Goal: Task Accomplishment & Management: Use online tool/utility

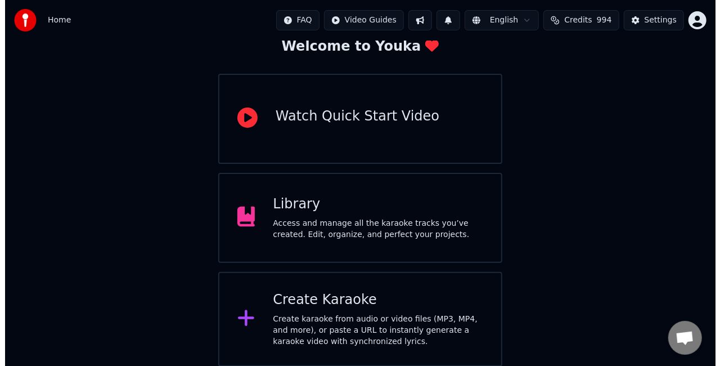
scroll to position [71, 0]
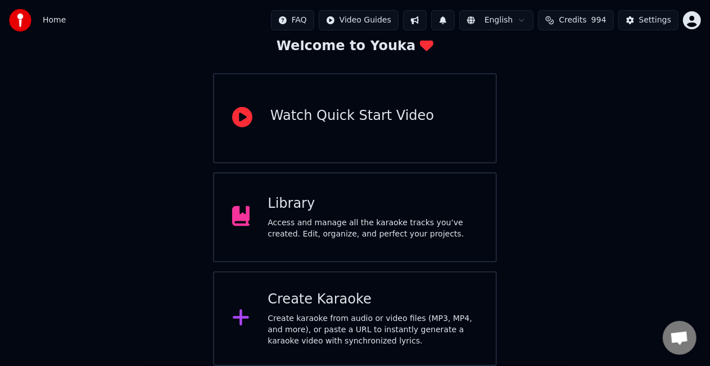
click at [392, 315] on div "Create karaoke from audio or video files (MP3, MP4, and more), or paste a URL t…" at bounding box center [373, 330] width 210 height 34
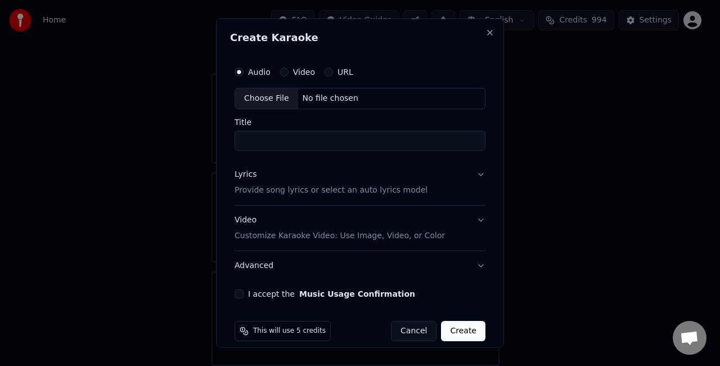
click at [267, 101] on div "Choose File" at bounding box center [266, 98] width 63 height 20
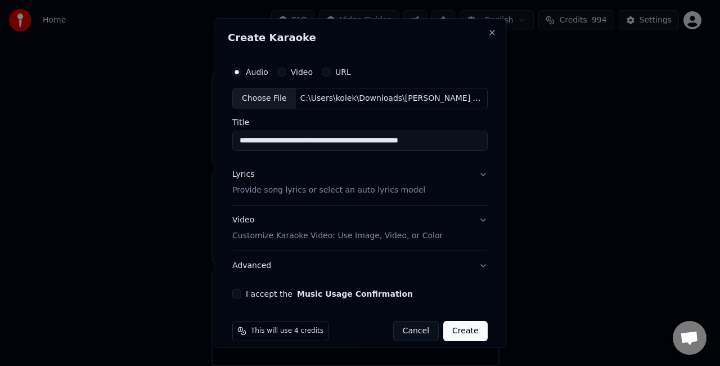
click at [457, 141] on input "**********" at bounding box center [359, 140] width 255 height 20
type input "**********"
click at [237, 290] on button "I accept the Music Usage Confirmation" at bounding box center [236, 293] width 9 height 9
click at [470, 335] on button "Create" at bounding box center [465, 330] width 44 height 20
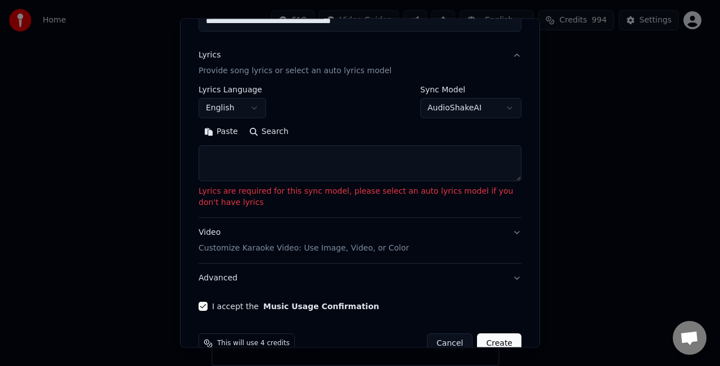
scroll to position [142, 0]
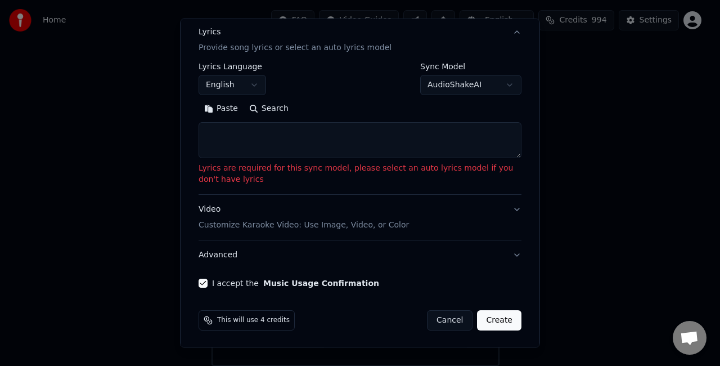
click at [423, 138] on textarea at bounding box center [360, 140] width 323 height 36
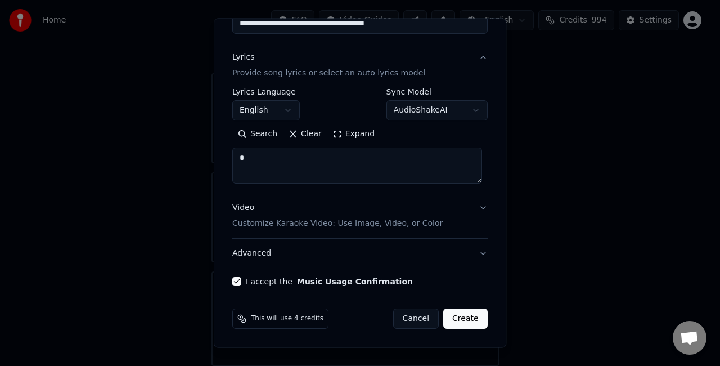
scroll to position [115, 0]
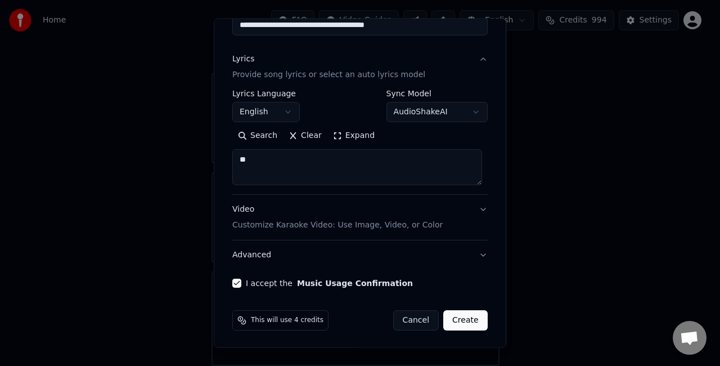
type textarea "**"
click at [459, 321] on button "Create" at bounding box center [465, 320] width 44 height 20
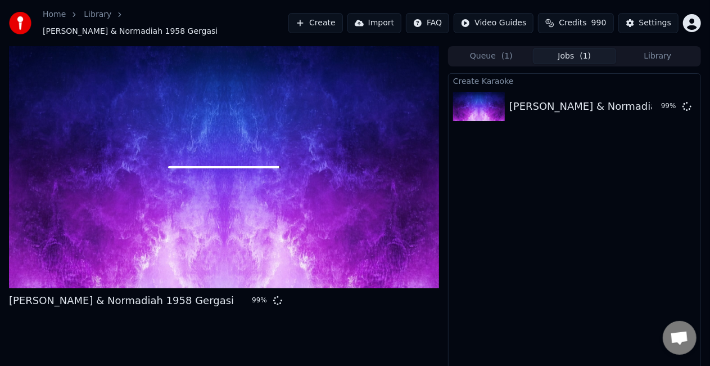
click at [336, 82] on div at bounding box center [224, 167] width 430 height 242
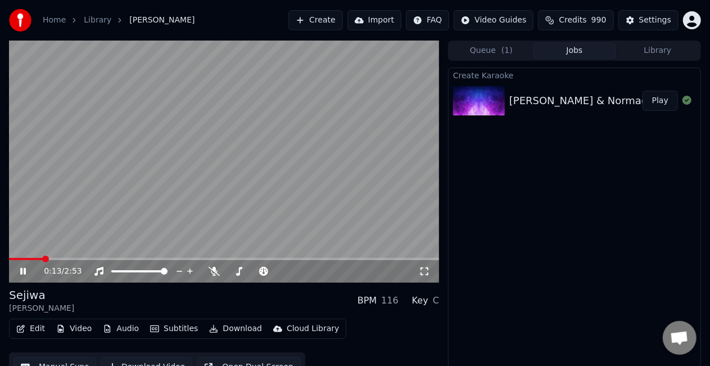
click at [262, 133] on video at bounding box center [224, 161] width 430 height 242
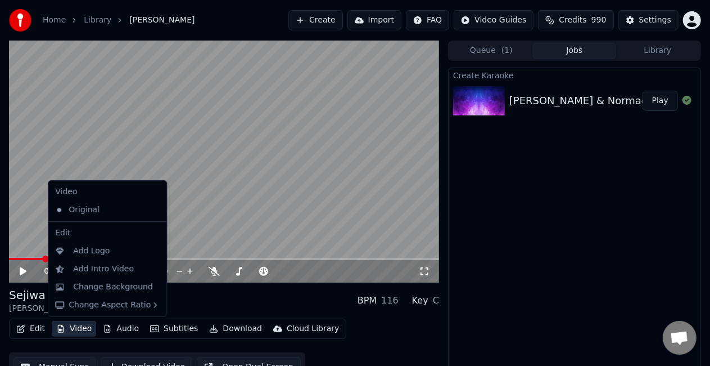
click at [75, 326] on button "Video" at bounding box center [74, 329] width 44 height 16
click at [107, 285] on div "Change Background" at bounding box center [113, 286] width 80 height 11
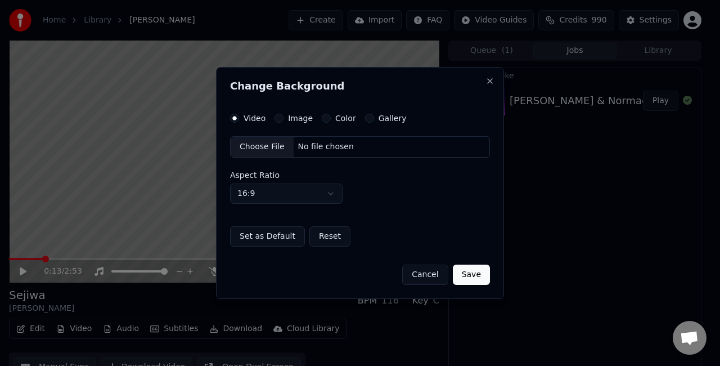
click at [250, 143] on div "Choose File" at bounding box center [262, 147] width 63 height 20
click at [469, 279] on button "Save" at bounding box center [471, 274] width 37 height 20
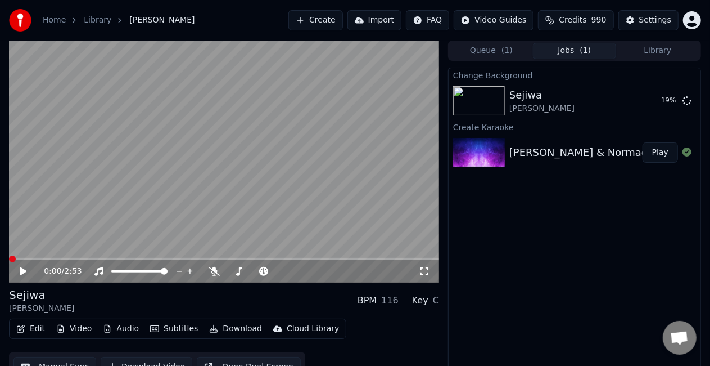
click at [9, 260] on span at bounding box center [12, 258] width 7 height 7
click at [659, 101] on button "Play" at bounding box center [660, 101] width 35 height 20
click at [25, 273] on icon at bounding box center [23, 271] width 6 height 7
click at [9, 262] on span at bounding box center [12, 258] width 7 height 7
click at [36, 332] on button "Edit" at bounding box center [31, 329] width 38 height 16
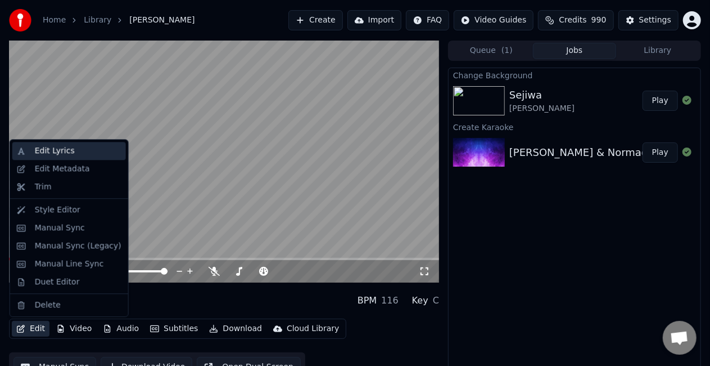
click at [81, 150] on div "Edit Lyrics" at bounding box center [78, 150] width 87 height 11
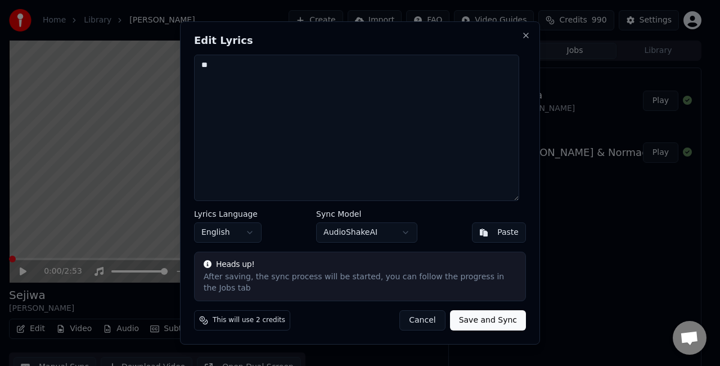
click at [272, 73] on textarea "**" at bounding box center [356, 128] width 325 height 146
type textarea "*"
drag, startPoint x: 267, startPoint y: 98, endPoint x: 327, endPoint y: 181, distance: 102.6
click at [267, 98] on textarea "**********" at bounding box center [356, 128] width 325 height 146
click at [327, 181] on textarea "**********" at bounding box center [356, 128] width 325 height 146
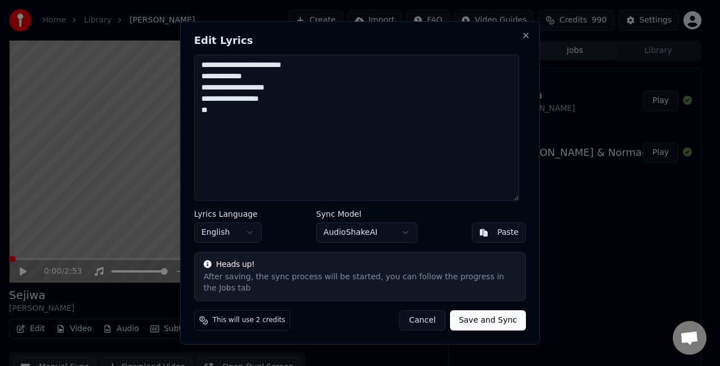
click at [233, 122] on textarea "**********" at bounding box center [356, 128] width 325 height 146
drag, startPoint x: 281, startPoint y: 139, endPoint x: 445, endPoint y: 163, distance: 165.5
click at [281, 139] on textarea "**********" at bounding box center [356, 128] width 325 height 146
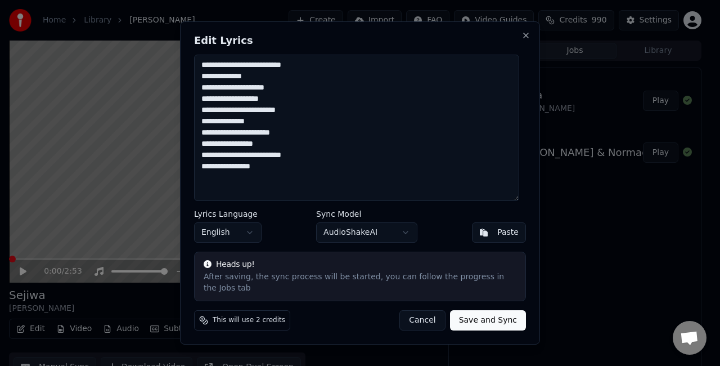
drag, startPoint x: 274, startPoint y: 183, endPoint x: 427, endPoint y: 225, distance: 158.6
click at [274, 183] on textarea "**********" at bounding box center [356, 128] width 325 height 146
click at [323, 201] on textarea "**********" at bounding box center [356, 128] width 325 height 146
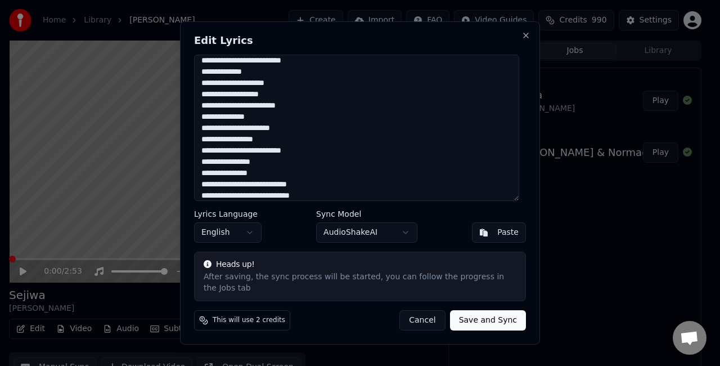
scroll to position [16, 0]
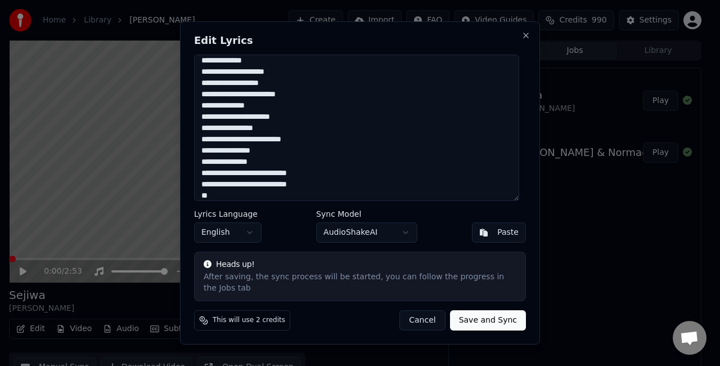
drag, startPoint x: 273, startPoint y: 201, endPoint x: 399, endPoint y: 241, distance: 132.0
click at [273, 201] on textarea "**********" at bounding box center [356, 128] width 325 height 146
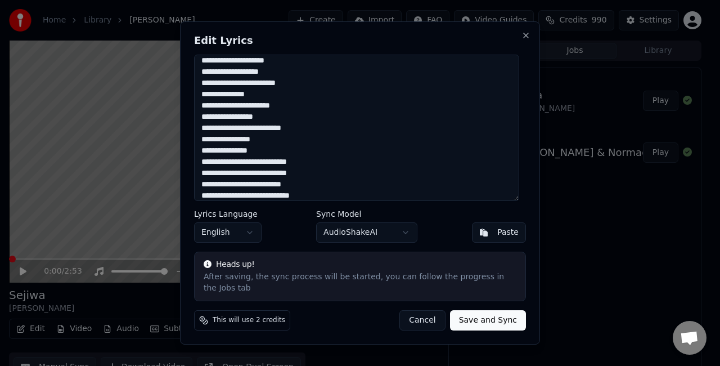
scroll to position [32, 0]
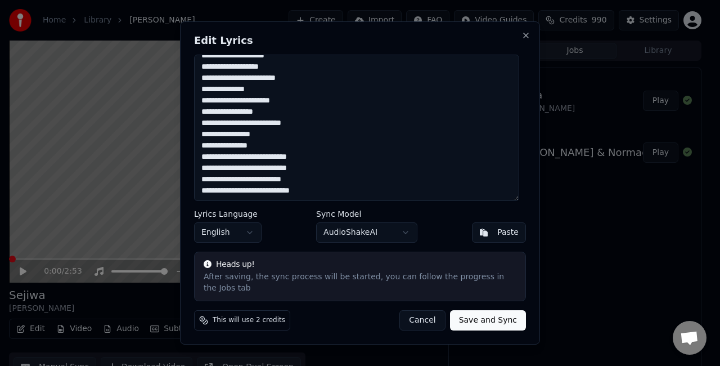
click at [330, 193] on textarea "**********" at bounding box center [356, 128] width 325 height 146
click at [432, 197] on textarea "**********" at bounding box center [356, 128] width 325 height 146
drag, startPoint x: 316, startPoint y: 201, endPoint x: 413, endPoint y: 199, distance: 96.8
click at [316, 201] on textarea "**********" at bounding box center [356, 128] width 325 height 146
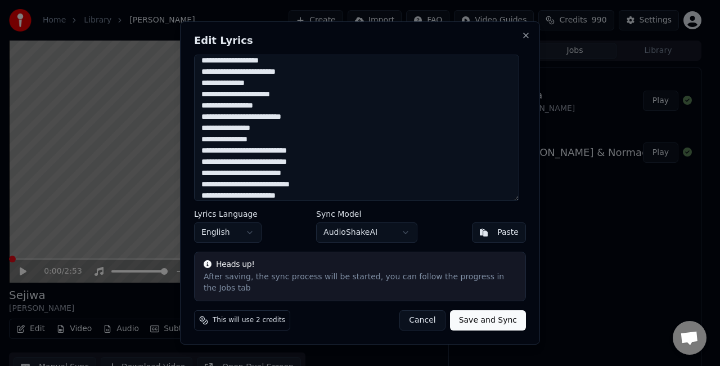
scroll to position [49, 0]
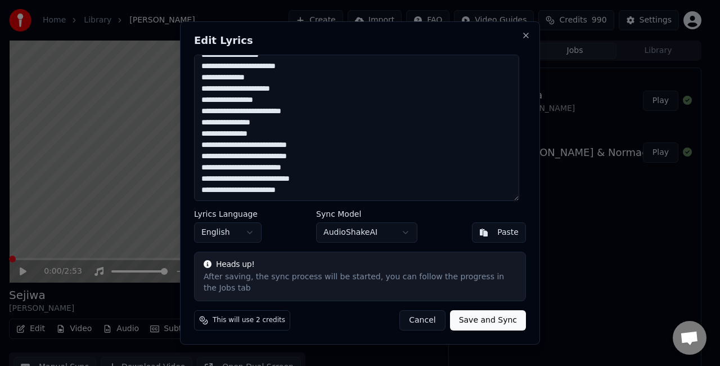
click at [345, 193] on textarea "**********" at bounding box center [356, 128] width 325 height 146
click at [286, 201] on textarea "**********" at bounding box center [356, 128] width 325 height 146
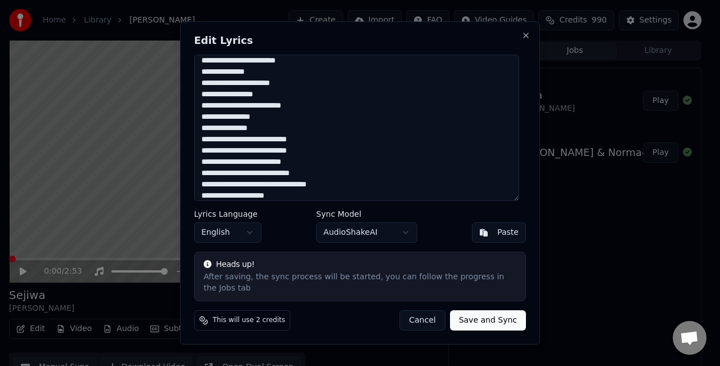
drag, startPoint x: 309, startPoint y: 203, endPoint x: 343, endPoint y: 258, distance: 64.2
click at [309, 201] on textarea "**********" at bounding box center [356, 128] width 325 height 146
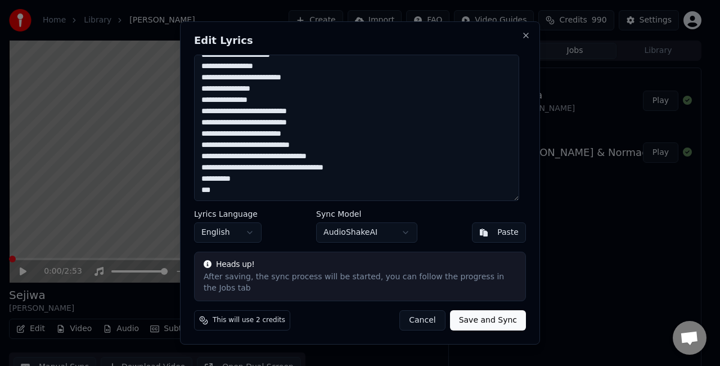
scroll to position [88, 0]
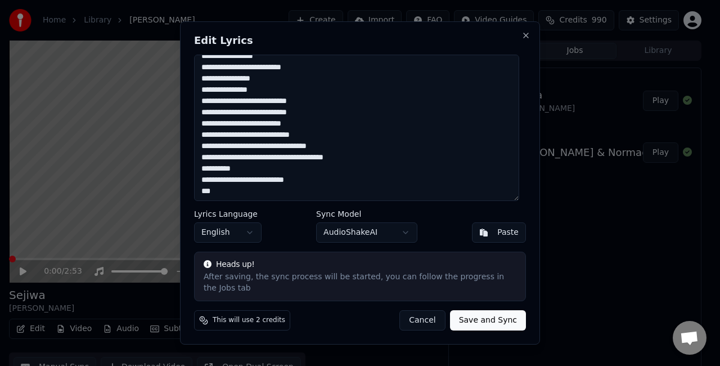
click at [278, 185] on textarea "**********" at bounding box center [356, 128] width 325 height 146
click at [231, 197] on textarea "**********" at bounding box center [356, 128] width 325 height 146
click at [309, 83] on textarea "**********" at bounding box center [356, 128] width 325 height 146
click at [285, 96] on textarea "**********" at bounding box center [356, 128] width 325 height 146
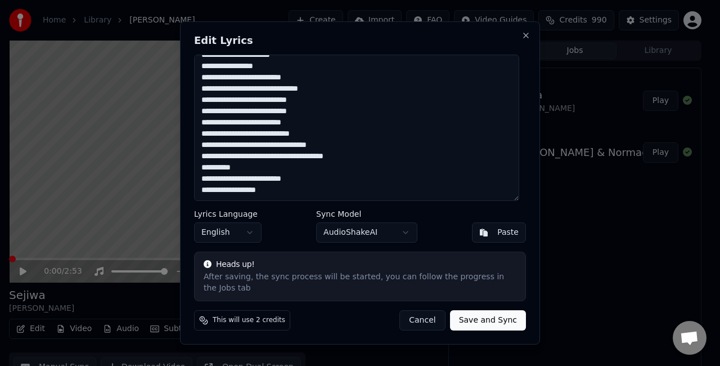
click at [360, 190] on textarea "**********" at bounding box center [356, 128] width 325 height 146
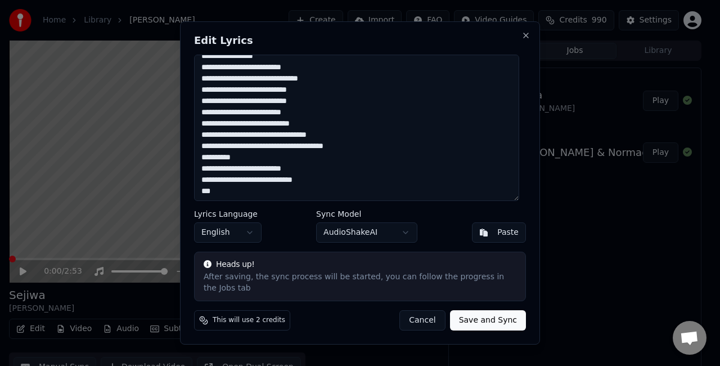
click at [362, 188] on textarea "**********" at bounding box center [356, 128] width 325 height 146
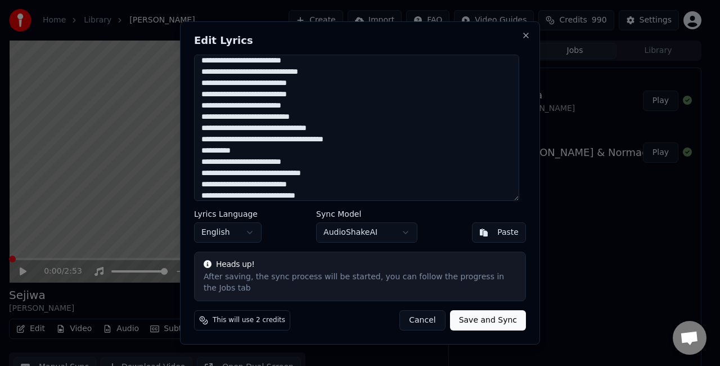
scroll to position [106, 0]
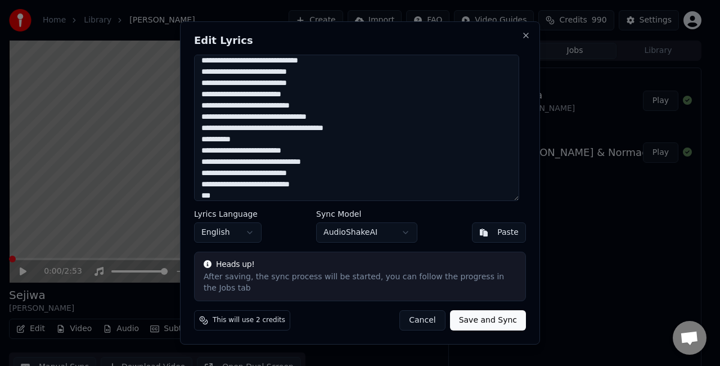
click at [309, 189] on textarea "**********" at bounding box center [356, 128] width 325 height 146
click at [268, 201] on textarea "**********" at bounding box center [356, 128] width 325 height 146
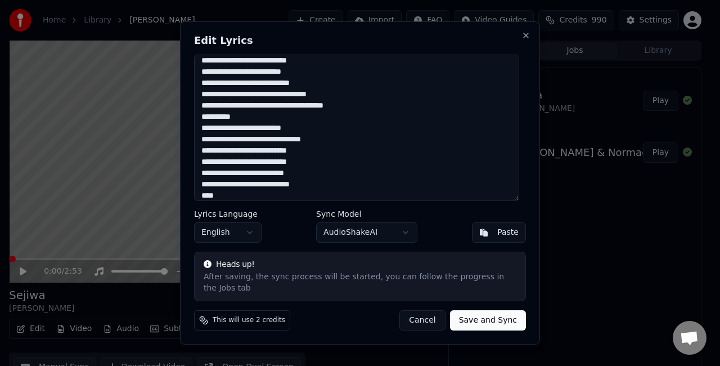
scroll to position [144, 0]
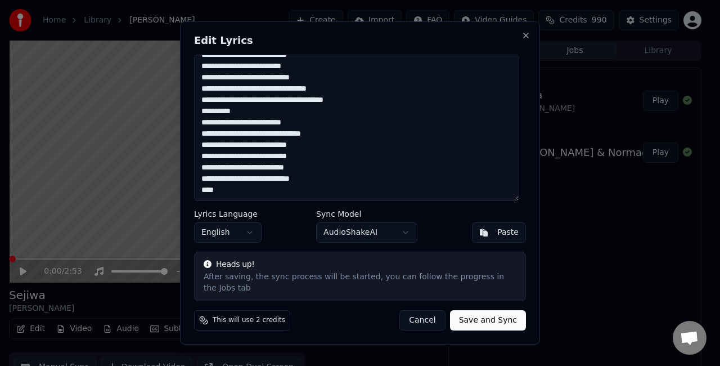
drag, startPoint x: 267, startPoint y: 188, endPoint x: 300, endPoint y: 208, distance: 38.3
click at [267, 188] on textarea "**********" at bounding box center [356, 128] width 325 height 146
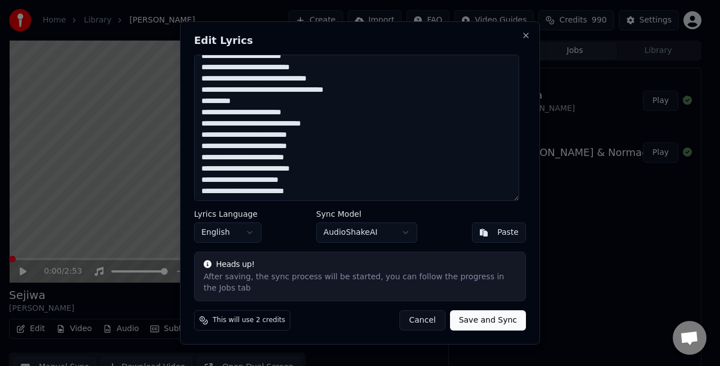
scroll to position [151, 0]
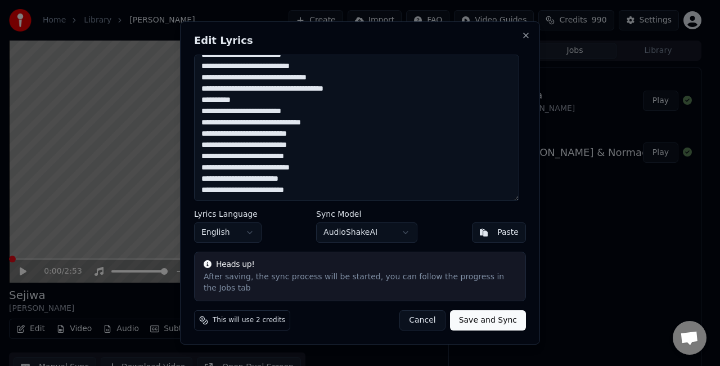
drag, startPoint x: 332, startPoint y: 191, endPoint x: 340, endPoint y: 236, distance: 45.8
click at [332, 191] on textarea "**********" at bounding box center [356, 128] width 325 height 146
click at [272, 189] on textarea "**********" at bounding box center [356, 128] width 325 height 146
click at [301, 201] on textarea "**********" at bounding box center [356, 128] width 325 height 146
click at [278, 201] on textarea "**********" at bounding box center [356, 128] width 325 height 146
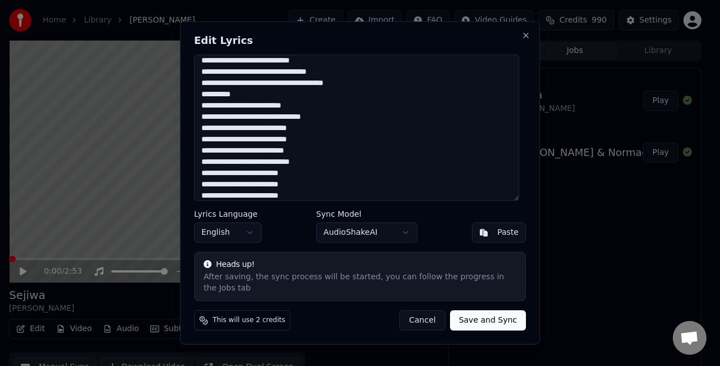
scroll to position [162, 0]
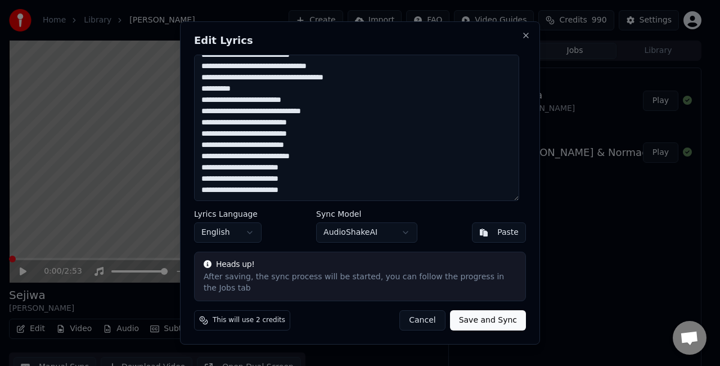
click at [260, 201] on textarea "**********" at bounding box center [356, 128] width 325 height 146
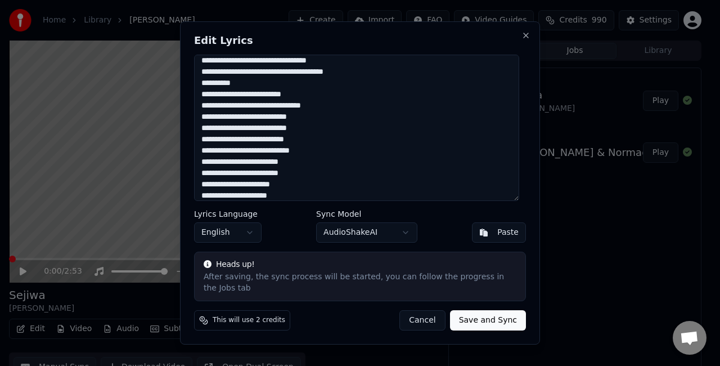
click at [286, 88] on textarea "**********" at bounding box center [356, 128] width 325 height 146
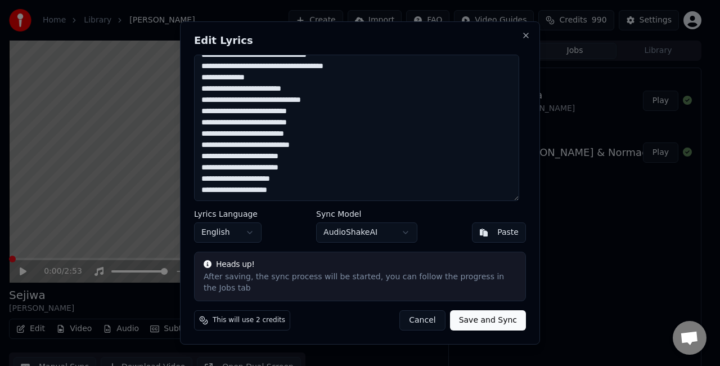
click at [495, 318] on button "Save and Sync" at bounding box center [488, 320] width 76 height 20
type textarea "**********"
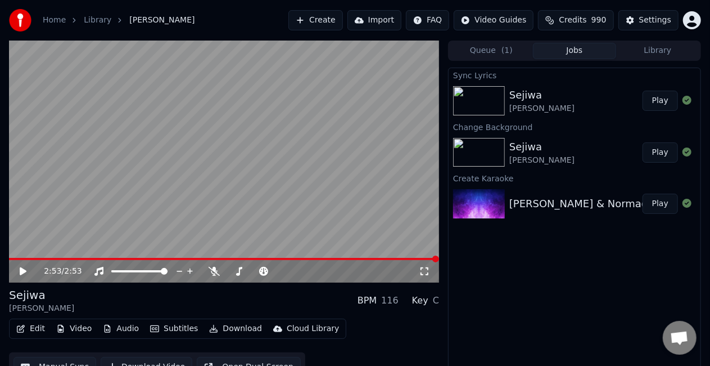
click at [661, 99] on button "Play" at bounding box center [660, 101] width 35 height 20
click at [124, 145] on video at bounding box center [224, 161] width 430 height 242
click at [34, 329] on button "Edit" at bounding box center [31, 329] width 38 height 16
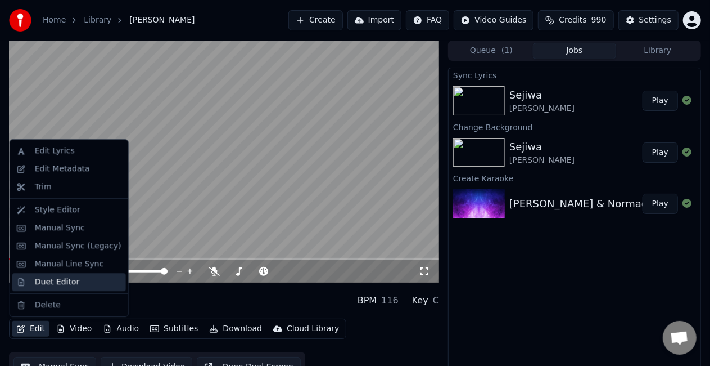
click at [58, 285] on div "Duet Editor" at bounding box center [57, 281] width 45 height 11
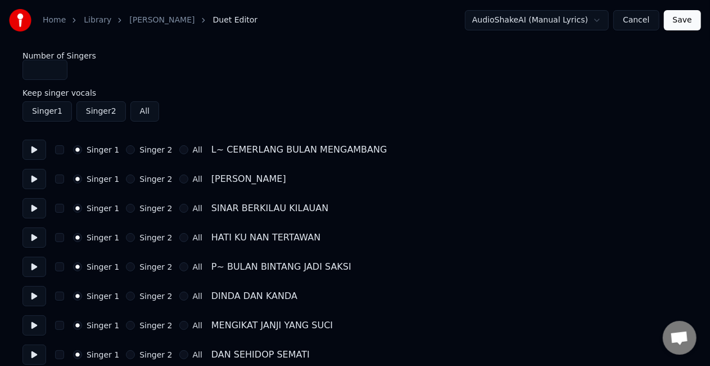
scroll to position [56, 0]
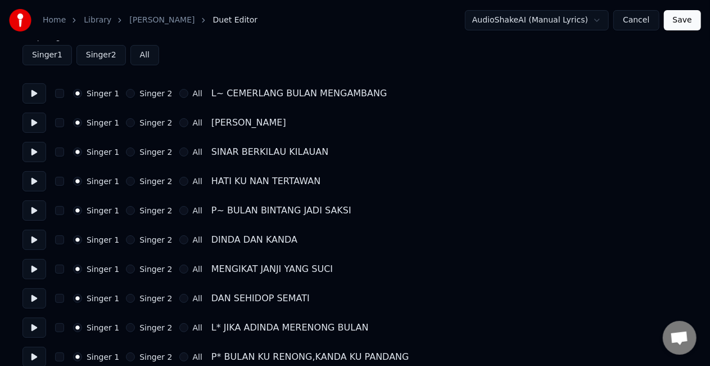
click at [61, 92] on button "button" at bounding box center [59, 93] width 9 height 9
click at [57, 124] on button "button" at bounding box center [59, 122] width 9 height 9
click at [57, 156] on div "Singer 1 Singer 2 All SINAR BERKILAU KILAUAN" at bounding box center [354, 152] width 665 height 20
click at [61, 150] on button "button" at bounding box center [59, 151] width 9 height 9
click at [60, 179] on button "button" at bounding box center [59, 181] width 9 height 9
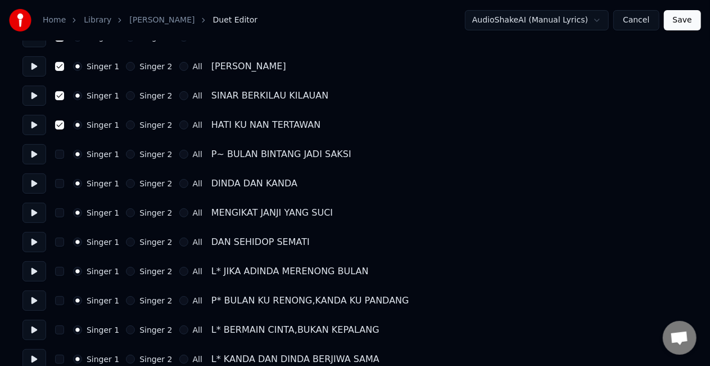
scroll to position [169, 0]
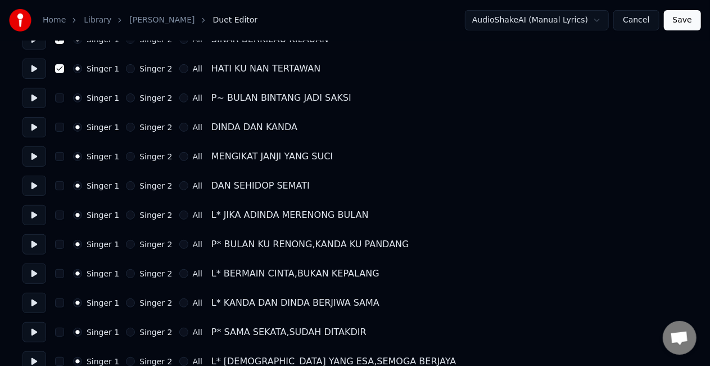
click at [127, 98] on button "Singer 2" at bounding box center [130, 97] width 9 height 9
click at [127, 129] on button "Singer 2" at bounding box center [130, 127] width 9 height 9
click at [129, 157] on button "Singer 2" at bounding box center [130, 156] width 9 height 9
click at [130, 188] on div "Singer 2" at bounding box center [149, 185] width 46 height 9
click at [126, 187] on button "Singer 2" at bounding box center [130, 185] width 9 height 9
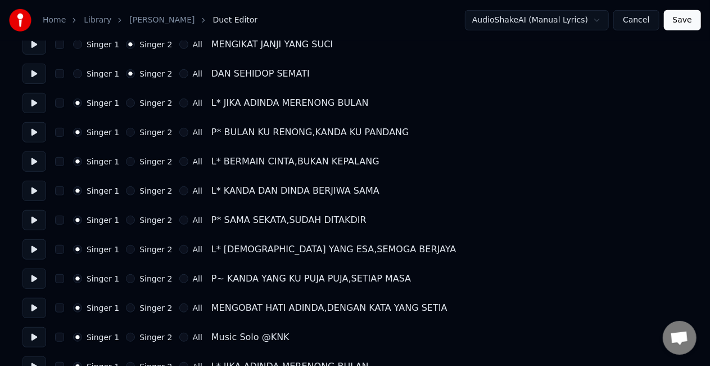
scroll to position [281, 0]
click at [126, 105] on button "Singer 2" at bounding box center [130, 102] width 9 height 9
click at [129, 103] on circle "button" at bounding box center [131, 103] width 4 height 4
click at [60, 104] on button "button" at bounding box center [59, 102] width 9 height 9
click at [129, 102] on circle "button" at bounding box center [131, 103] width 4 height 4
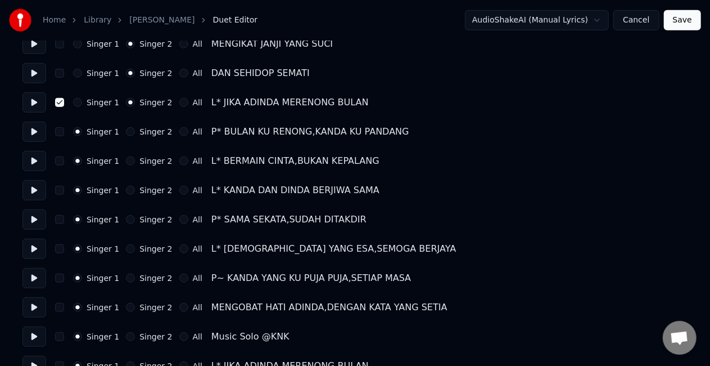
click at [642, 22] on button "Cancel" at bounding box center [637, 20] width 46 height 20
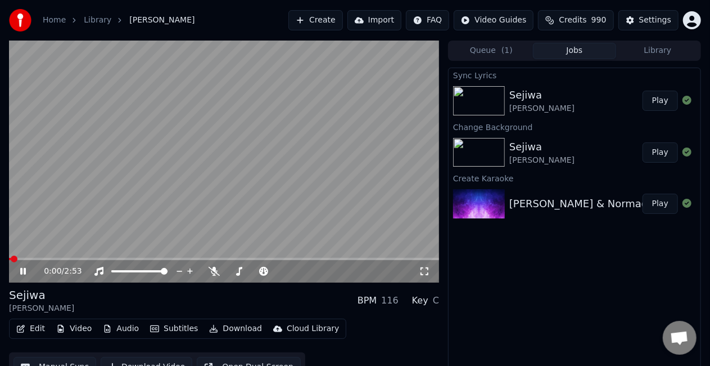
click at [23, 274] on icon at bounding box center [31, 271] width 26 height 9
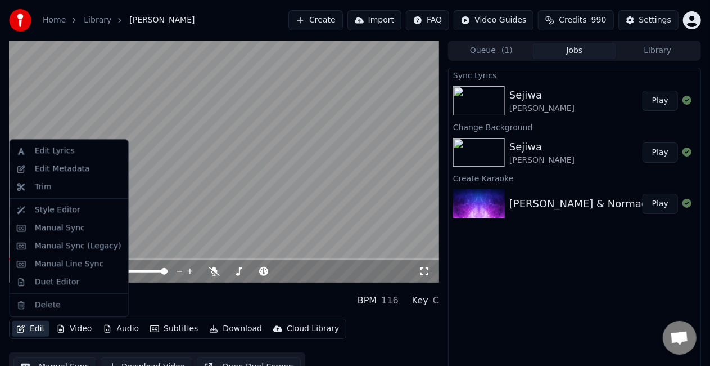
click at [33, 328] on button "Edit" at bounding box center [31, 329] width 38 height 16
click at [67, 286] on div "Duet Editor" at bounding box center [57, 281] width 45 height 11
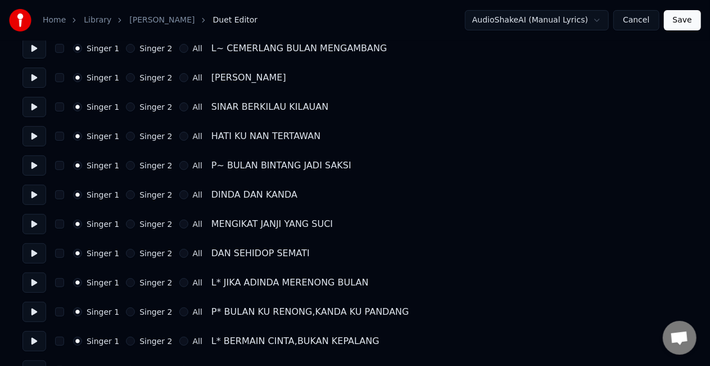
scroll to position [88, 0]
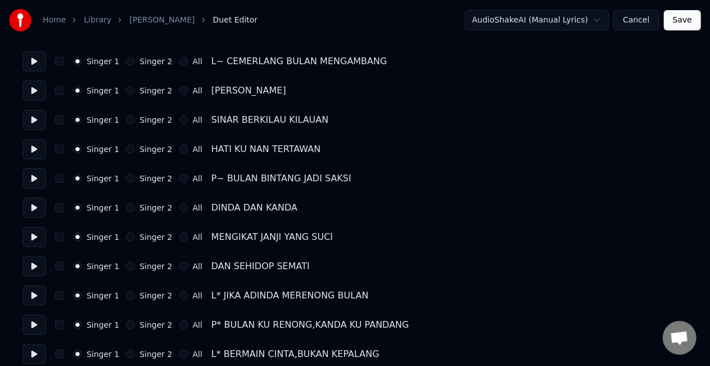
click at [61, 62] on button "button" at bounding box center [59, 61] width 9 height 9
click at [58, 90] on button "button" at bounding box center [59, 90] width 9 height 9
click at [59, 121] on button "button" at bounding box center [59, 119] width 9 height 9
click at [58, 146] on button "button" at bounding box center [59, 149] width 9 height 9
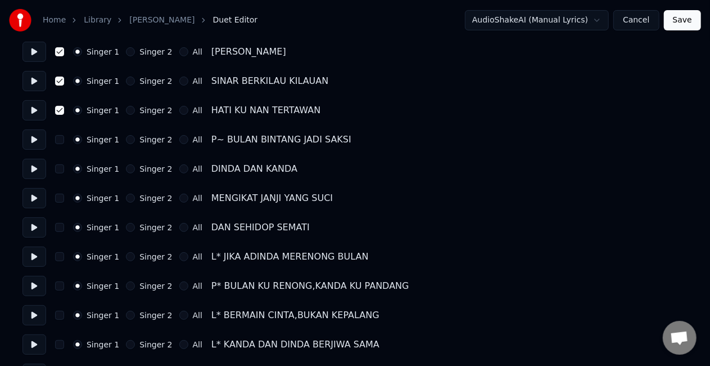
scroll to position [145, 0]
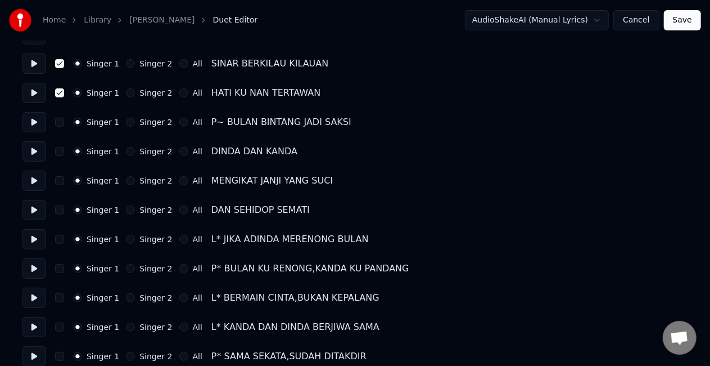
click at [126, 121] on button "Singer 2" at bounding box center [130, 122] width 9 height 9
click at [126, 152] on button "Singer 2" at bounding box center [130, 151] width 9 height 9
click at [127, 181] on button "Singer 2" at bounding box center [130, 180] width 9 height 9
click at [126, 211] on button "Singer 2" at bounding box center [130, 209] width 9 height 9
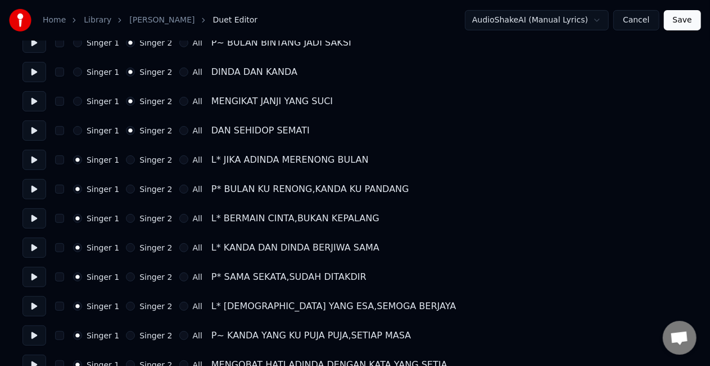
scroll to position [257, 0]
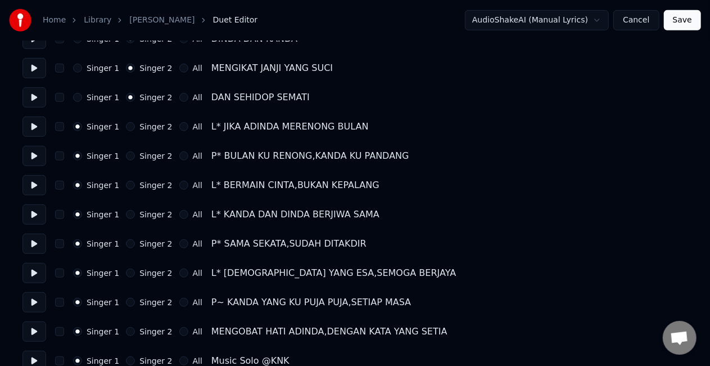
click at [126, 154] on button "Singer 2" at bounding box center [130, 155] width 9 height 9
click at [62, 125] on button "button" at bounding box center [59, 126] width 9 height 9
click at [61, 186] on button "button" at bounding box center [59, 185] width 9 height 9
click at [62, 215] on button "button" at bounding box center [59, 214] width 9 height 9
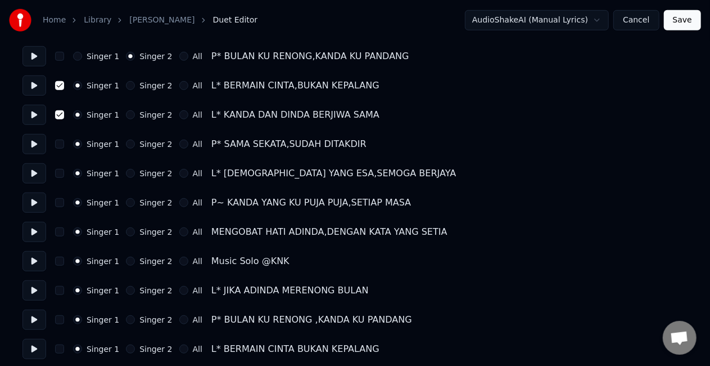
scroll to position [370, 0]
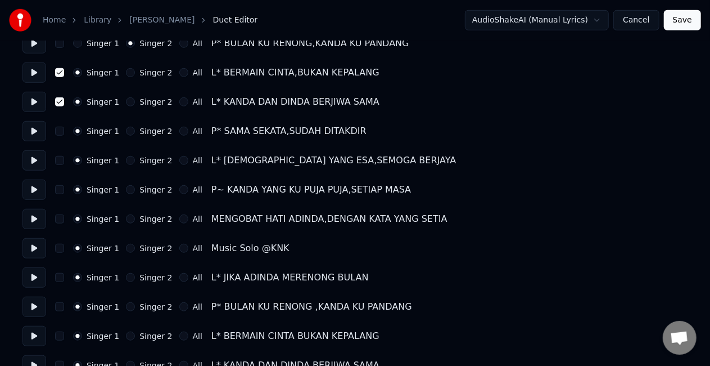
click at [126, 132] on button "Singer 2" at bounding box center [130, 131] width 9 height 9
click at [58, 160] on button "button" at bounding box center [59, 160] width 9 height 9
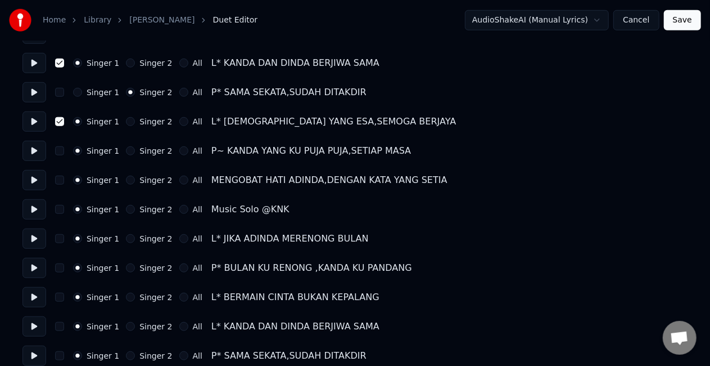
scroll to position [426, 0]
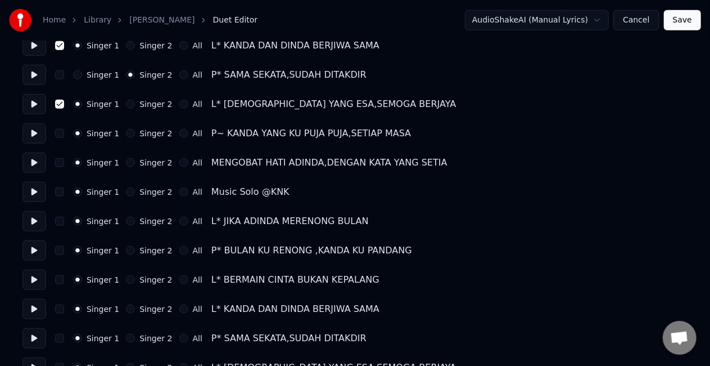
click at [127, 133] on button "Singer 2" at bounding box center [130, 133] width 9 height 9
click at [128, 162] on button "Singer 2" at bounding box center [130, 162] width 9 height 9
click at [126, 193] on button "Singer 2" at bounding box center [130, 191] width 9 height 9
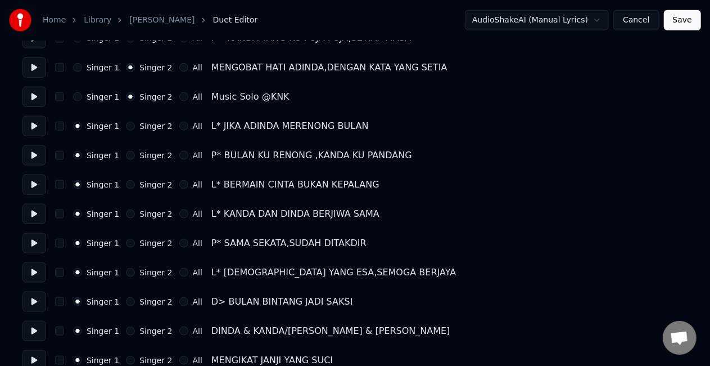
scroll to position [538, 0]
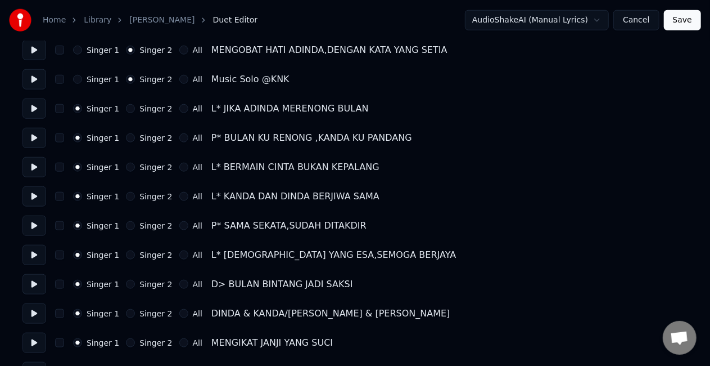
click at [60, 109] on button "button" at bounding box center [59, 108] width 9 height 9
click at [126, 139] on button "Singer 2" at bounding box center [130, 137] width 9 height 9
click at [61, 169] on button "button" at bounding box center [59, 167] width 9 height 9
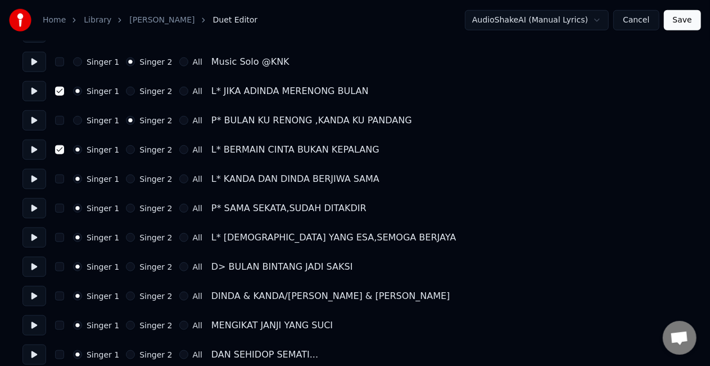
scroll to position [566, 0]
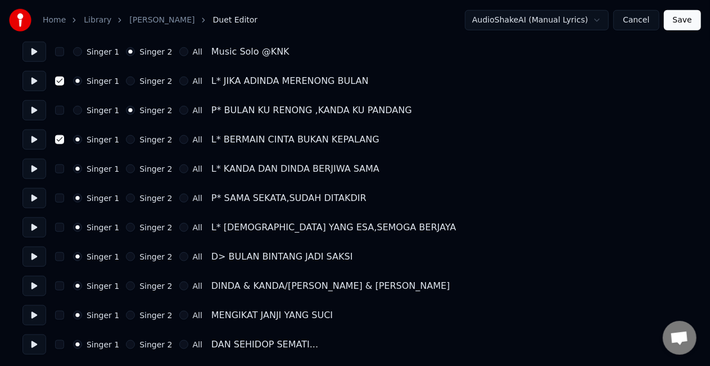
click at [57, 169] on button "button" at bounding box center [59, 168] width 9 height 9
click at [128, 198] on button "Singer 2" at bounding box center [130, 197] width 9 height 9
click at [59, 227] on button "button" at bounding box center [59, 227] width 9 height 9
click at [179, 258] on button "All" at bounding box center [183, 256] width 9 height 9
click at [179, 289] on button "All" at bounding box center [183, 285] width 9 height 9
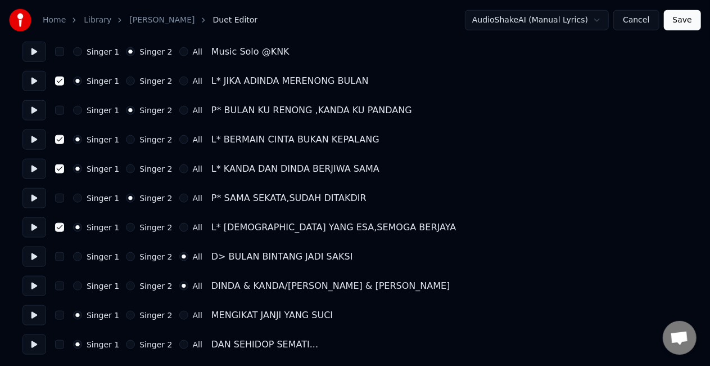
click at [179, 314] on button "All" at bounding box center [183, 314] width 9 height 9
click at [179, 343] on button "All" at bounding box center [183, 344] width 9 height 9
click at [682, 20] on button "Save" at bounding box center [682, 20] width 37 height 20
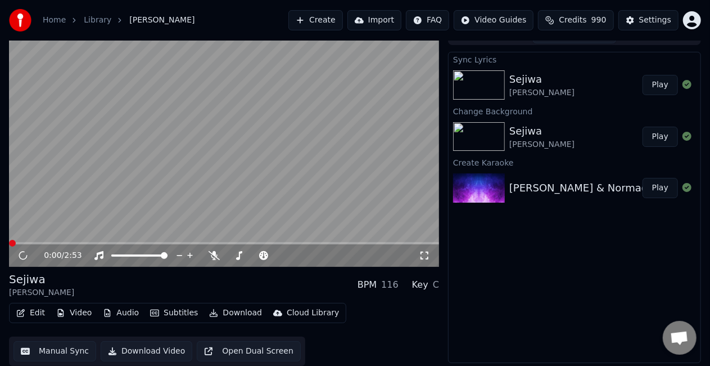
scroll to position [16, 0]
click at [28, 190] on video at bounding box center [224, 146] width 430 height 242
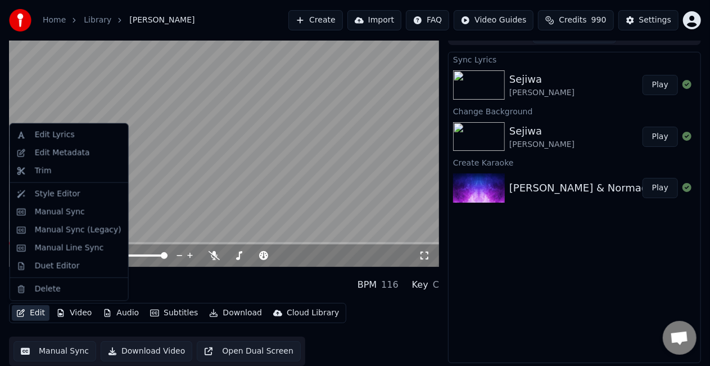
click at [30, 316] on button "Edit" at bounding box center [31, 313] width 38 height 16
click at [70, 159] on div "Edit Metadata" at bounding box center [69, 153] width 114 height 18
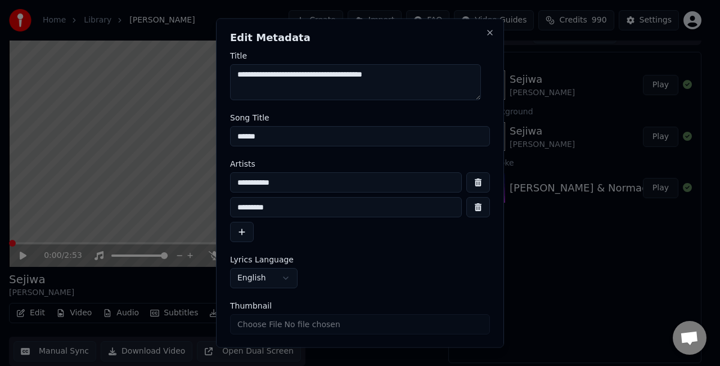
click at [321, 141] on input "******" at bounding box center [360, 136] width 260 height 20
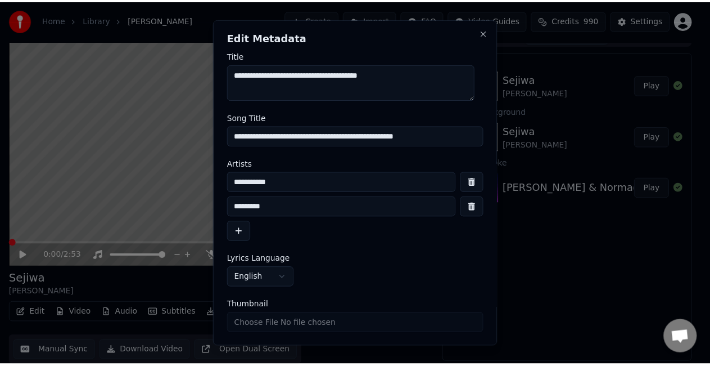
scroll to position [34, 0]
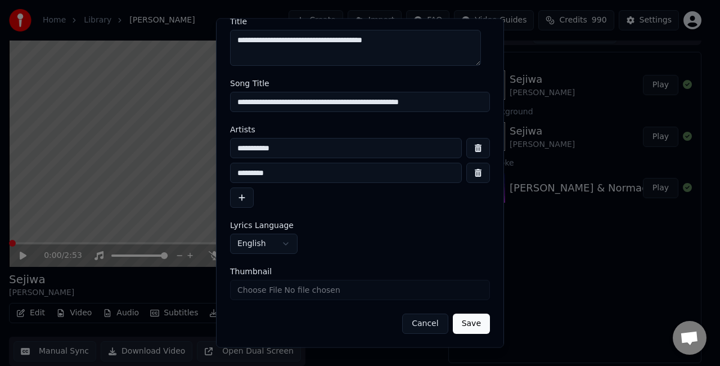
type input "**********"
click at [462, 324] on button "Save" at bounding box center [471, 324] width 37 height 20
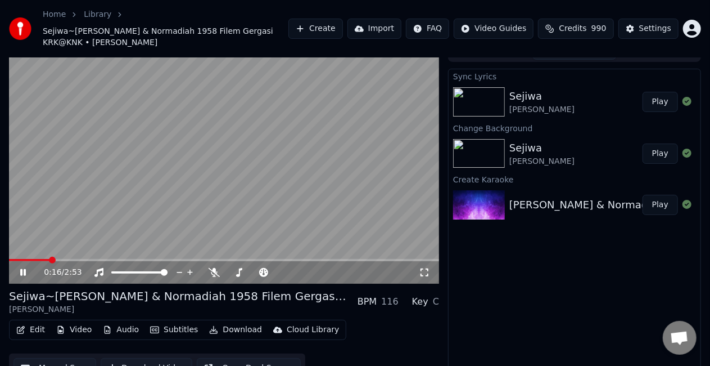
click at [234, 144] on video at bounding box center [224, 163] width 430 height 242
click at [9, 260] on span at bounding box center [12, 259] width 7 height 7
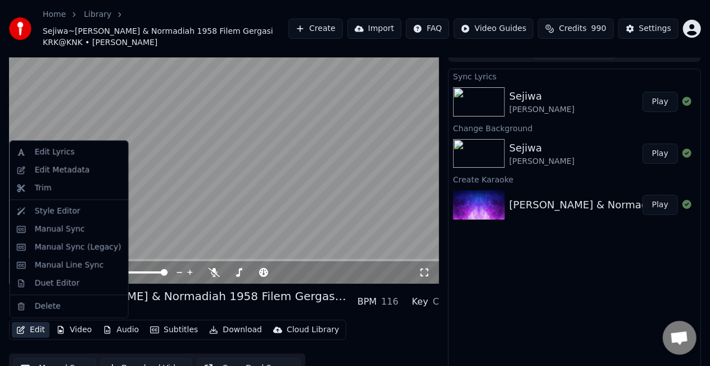
click at [28, 327] on button "Edit" at bounding box center [31, 330] width 38 height 16
click at [56, 229] on div "Manual Sync" at bounding box center [60, 228] width 50 height 11
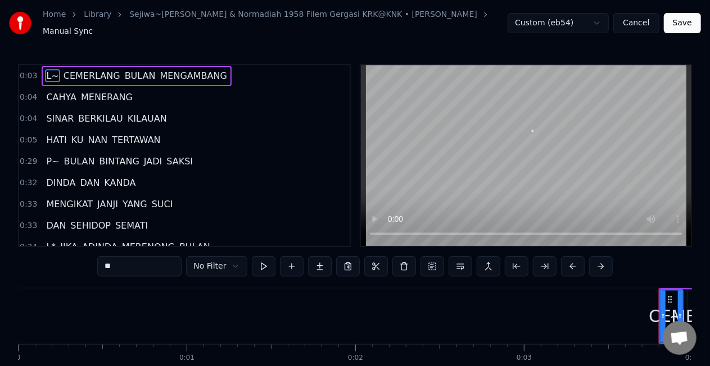
scroll to position [0, 585]
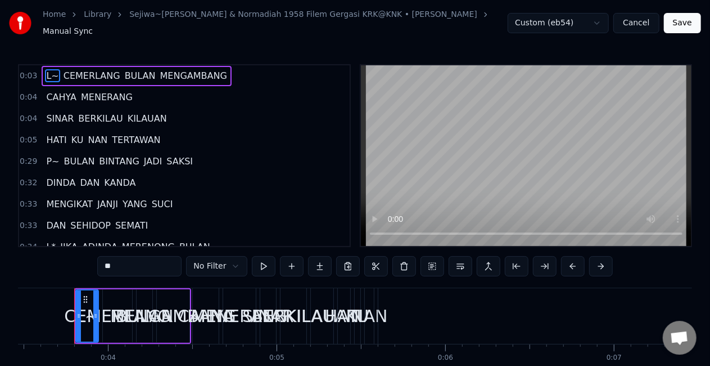
click at [647, 21] on button "Cancel" at bounding box center [637, 23] width 46 height 20
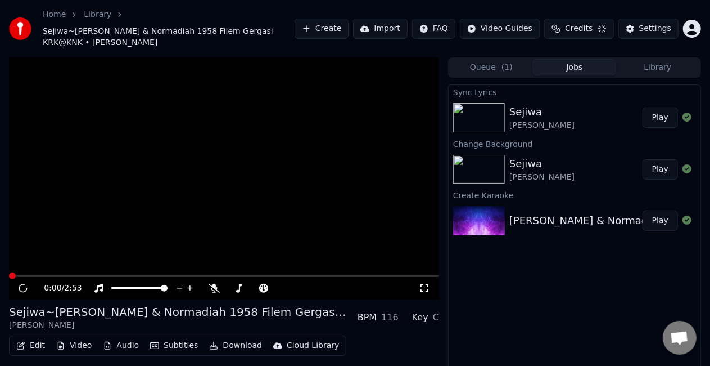
scroll to position [29, 0]
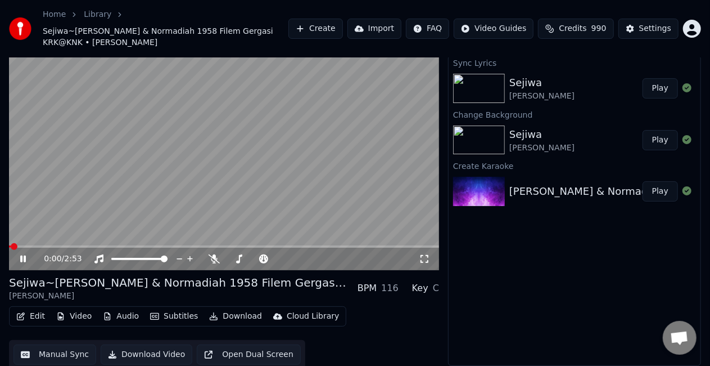
click at [42, 169] on video at bounding box center [224, 149] width 430 height 242
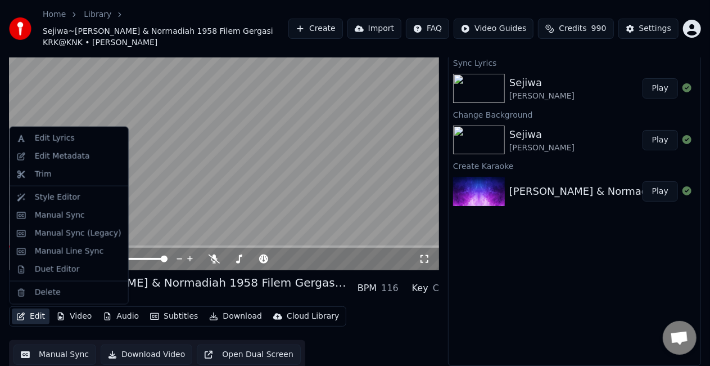
click at [30, 318] on button "Edit" at bounding box center [31, 316] width 38 height 16
click at [82, 254] on div "Manual Line Sync" at bounding box center [69, 251] width 69 height 11
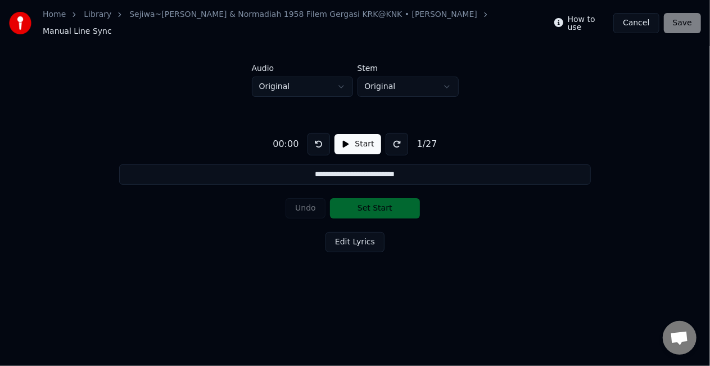
click at [354, 137] on button "Start" at bounding box center [358, 144] width 46 height 20
click at [348, 135] on button "Start" at bounding box center [358, 144] width 46 height 20
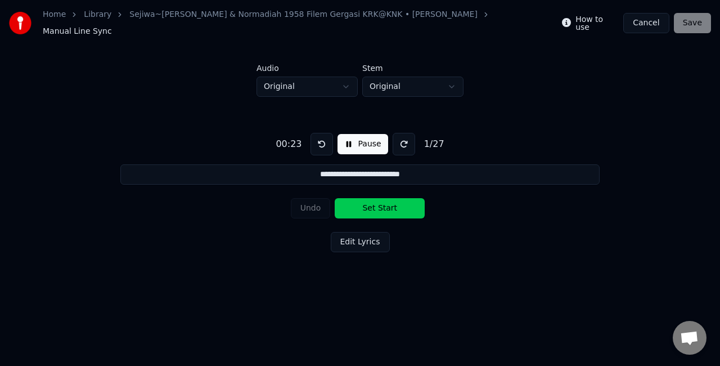
click at [380, 205] on button "Set Start" at bounding box center [380, 208] width 90 height 20
click at [380, 205] on button "Set End" at bounding box center [380, 208] width 90 height 20
click at [380, 205] on button "Set Start" at bounding box center [380, 208] width 90 height 20
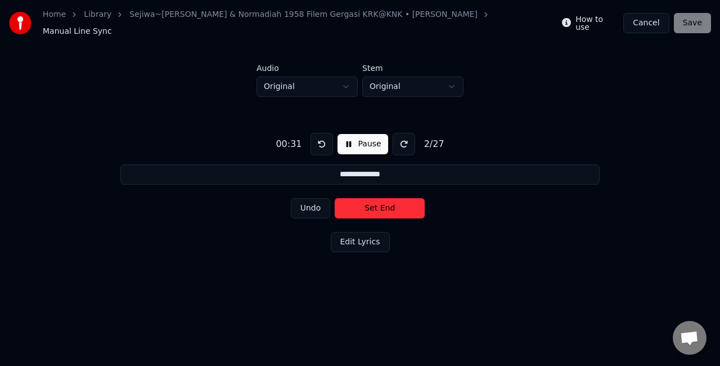
click at [379, 205] on button "Set End" at bounding box center [380, 208] width 90 height 20
click at [379, 205] on button "Set Start" at bounding box center [380, 208] width 90 height 20
click at [379, 205] on button "Set End" at bounding box center [380, 208] width 90 height 20
click at [379, 205] on button "Set Start" at bounding box center [380, 208] width 90 height 20
click at [379, 205] on button "Set End" at bounding box center [380, 208] width 90 height 20
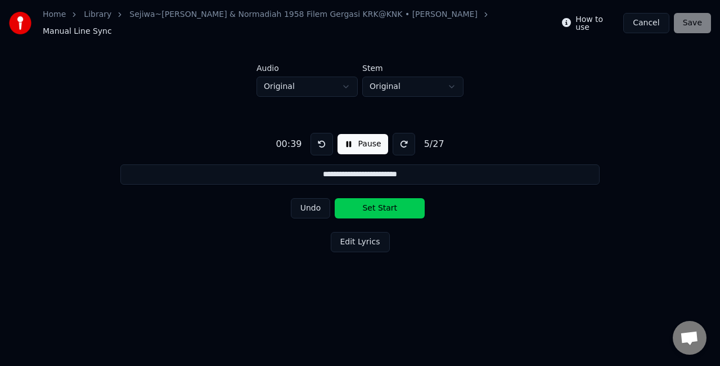
click at [379, 205] on button "Set Start" at bounding box center [380, 208] width 90 height 20
click at [379, 205] on button "Set End" at bounding box center [380, 208] width 90 height 20
click at [379, 205] on button "Set Start" at bounding box center [380, 208] width 90 height 20
click at [379, 205] on button "Set End" at bounding box center [380, 208] width 90 height 20
click at [379, 205] on button "Set Start" at bounding box center [380, 208] width 90 height 20
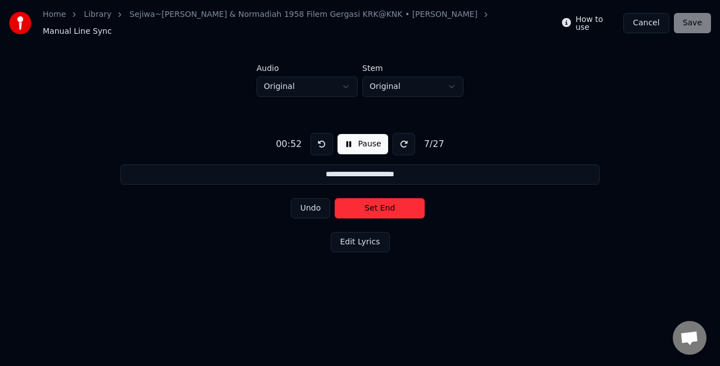
click at [379, 205] on button "Set End" at bounding box center [380, 208] width 90 height 20
click at [379, 205] on button "Set Start" at bounding box center [380, 208] width 90 height 20
click at [379, 205] on button "Set End" at bounding box center [380, 208] width 90 height 20
click at [379, 205] on button "Set Start" at bounding box center [380, 208] width 90 height 20
click at [379, 205] on button "Set End" at bounding box center [380, 208] width 90 height 20
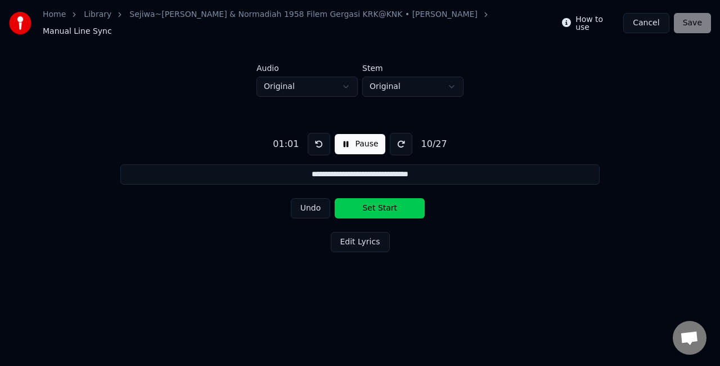
click at [379, 205] on button "Set Start" at bounding box center [380, 208] width 90 height 20
click at [378, 205] on button "Set End" at bounding box center [380, 208] width 90 height 20
click at [378, 205] on button "Set Start" at bounding box center [380, 208] width 90 height 20
click at [377, 205] on button "Set End" at bounding box center [380, 208] width 90 height 20
click at [377, 205] on button "Set Start" at bounding box center [380, 208] width 90 height 20
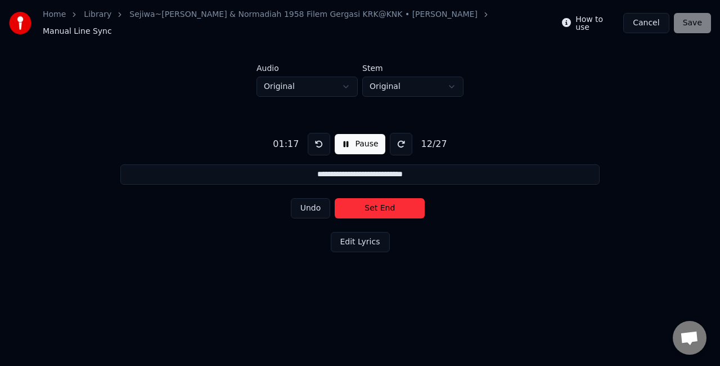
click at [377, 205] on button "Set End" at bounding box center [380, 208] width 90 height 20
click at [377, 205] on button "Set Start" at bounding box center [380, 208] width 90 height 20
click at [377, 205] on button "Set End" at bounding box center [380, 208] width 90 height 20
click at [377, 205] on button "Set Start" at bounding box center [380, 208] width 90 height 20
click at [377, 205] on button "Set End" at bounding box center [380, 208] width 90 height 20
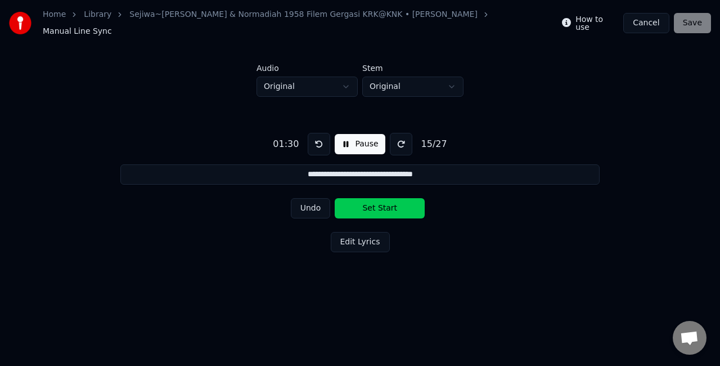
click at [377, 205] on button "Set Start" at bounding box center [380, 208] width 90 height 20
click at [377, 205] on button "Set End" at bounding box center [380, 208] width 90 height 20
click at [377, 205] on button "Set Start" at bounding box center [380, 208] width 90 height 20
click at [377, 205] on button "Set End" at bounding box center [380, 208] width 90 height 20
click at [377, 205] on button "Set Start" at bounding box center [380, 208] width 90 height 20
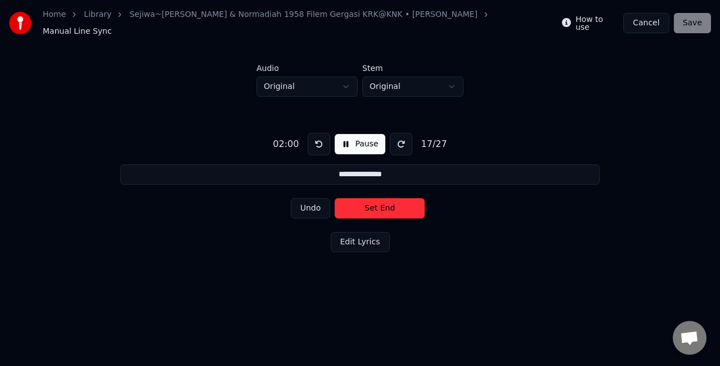
click at [373, 206] on button "Set End" at bounding box center [380, 208] width 90 height 20
click at [373, 206] on button "Set Start" at bounding box center [380, 208] width 90 height 20
click at [373, 206] on button "Set End" at bounding box center [380, 208] width 90 height 20
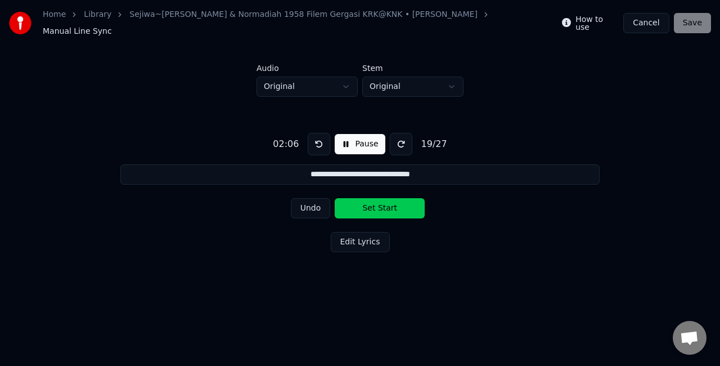
click at [373, 206] on button "Set Start" at bounding box center [380, 208] width 90 height 20
click at [378, 205] on button "Set End" at bounding box center [380, 208] width 90 height 20
click at [378, 205] on button "Set Start" at bounding box center [380, 208] width 90 height 20
click at [375, 205] on button "Set End" at bounding box center [380, 208] width 90 height 20
click at [375, 205] on button "Set Start" at bounding box center [380, 208] width 90 height 20
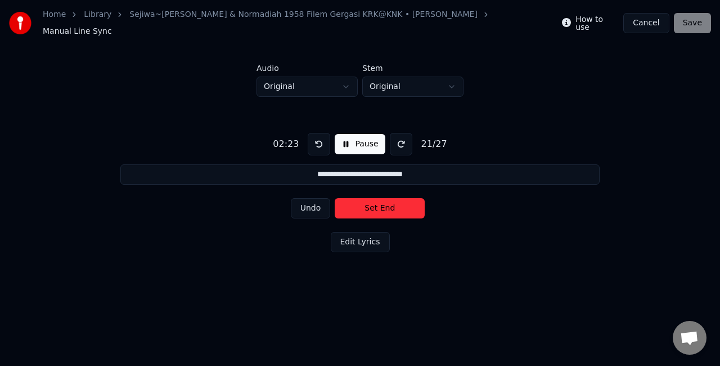
click at [375, 205] on button "Set End" at bounding box center [380, 208] width 90 height 20
click at [375, 205] on button "Set Start" at bounding box center [380, 208] width 90 height 20
click at [375, 205] on button "Set End" at bounding box center [380, 208] width 90 height 20
click at [375, 205] on button "Set Start" at bounding box center [380, 208] width 90 height 20
click at [373, 205] on button "Set End" at bounding box center [380, 208] width 90 height 20
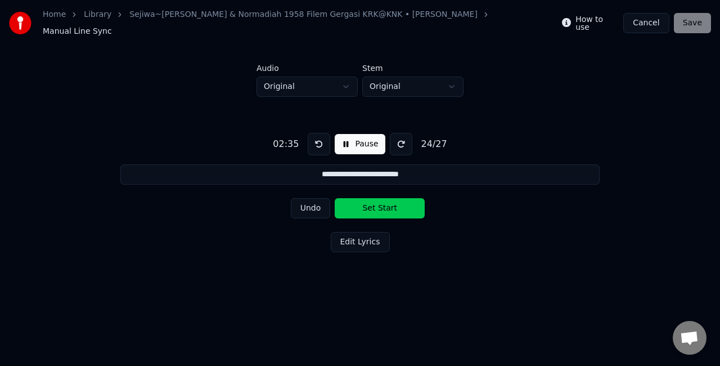
click at [373, 205] on button "Set Start" at bounding box center [380, 208] width 90 height 20
click at [372, 205] on button "Set End" at bounding box center [380, 208] width 90 height 20
click at [371, 206] on button "Set Start" at bounding box center [380, 208] width 90 height 20
click at [377, 202] on button "Set End" at bounding box center [380, 208] width 90 height 20
click at [377, 202] on button "Set Start" at bounding box center [380, 208] width 90 height 20
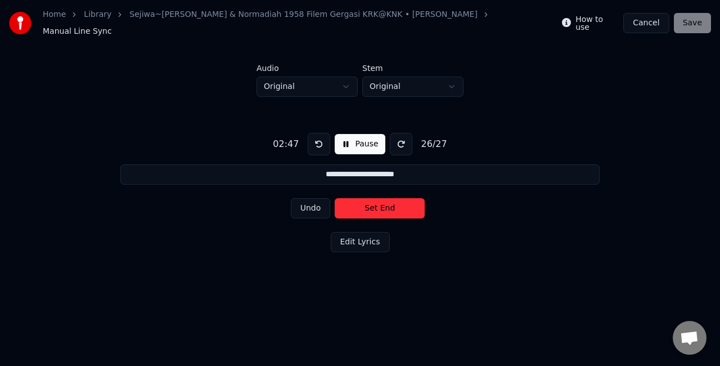
click at [377, 202] on button "Set End" at bounding box center [380, 208] width 90 height 20
type input "**********"
click at [377, 202] on button "Set Start" at bounding box center [380, 208] width 90 height 20
click at [379, 204] on button "Set End" at bounding box center [380, 208] width 90 height 20
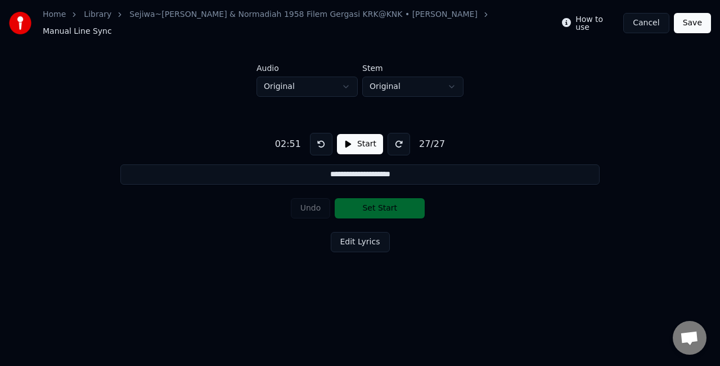
click at [705, 21] on button "Save" at bounding box center [692, 23] width 37 height 20
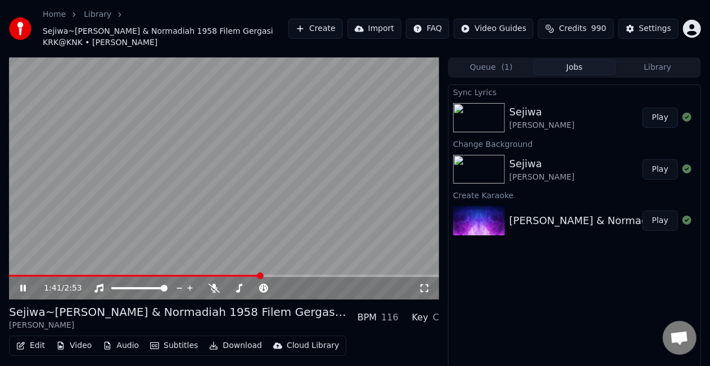
click at [20, 291] on icon at bounding box center [31, 287] width 26 height 9
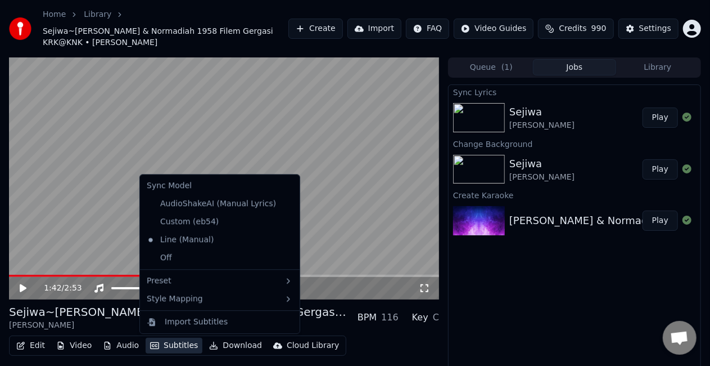
click at [170, 348] on button "Subtitles" at bounding box center [174, 345] width 57 height 16
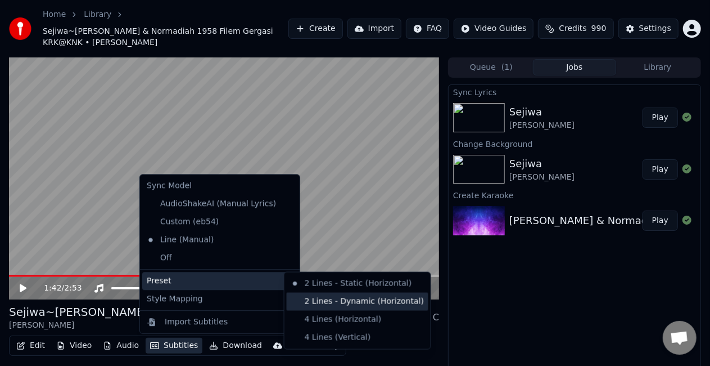
click at [316, 298] on div "2 Lines - Dynamic (Horizontal)" at bounding box center [358, 301] width 142 height 18
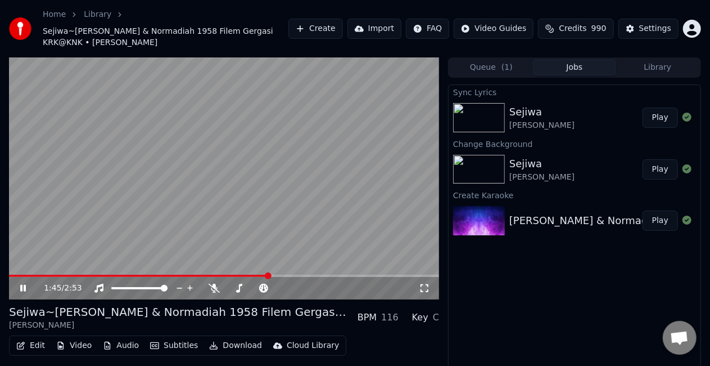
click at [215, 276] on span at bounding box center [139, 275] width 260 height 2
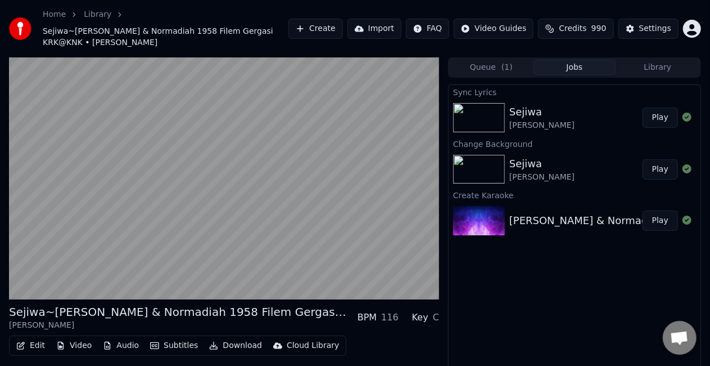
click at [181, 349] on button "Subtitles" at bounding box center [174, 345] width 57 height 16
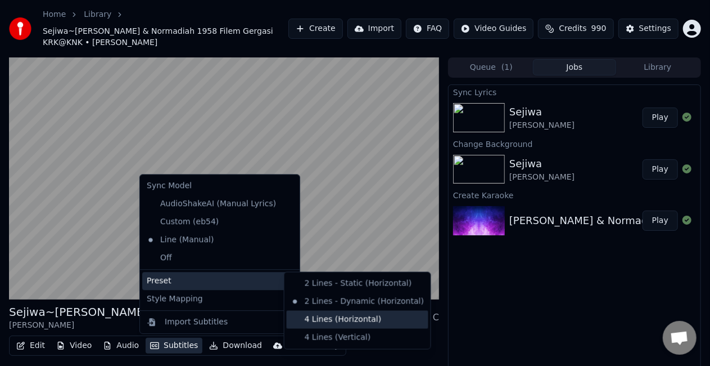
click at [328, 316] on div "4 Lines (Horizontal)" at bounding box center [358, 319] width 142 height 18
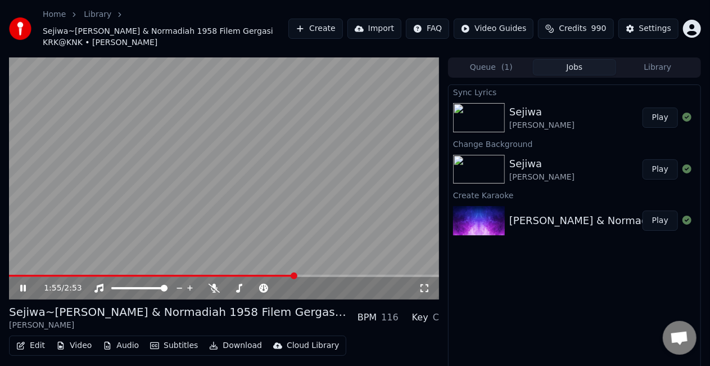
click at [171, 274] on span at bounding box center [152, 275] width 286 height 2
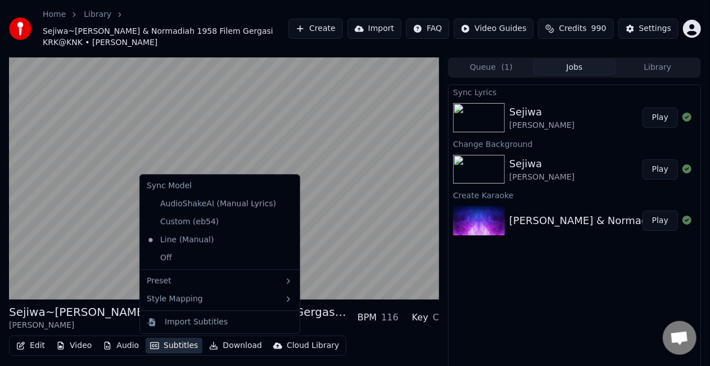
click at [166, 344] on button "Subtitles" at bounding box center [174, 345] width 57 height 16
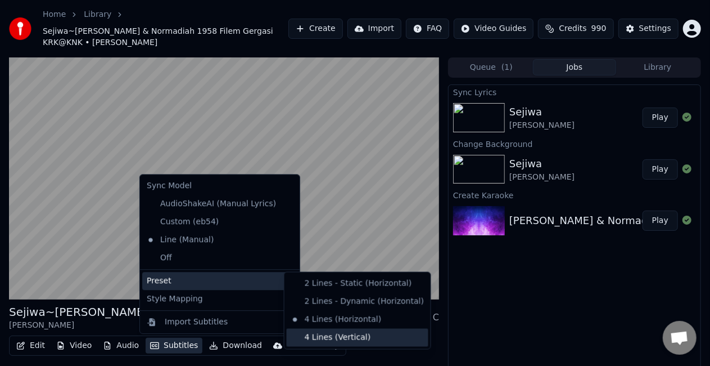
click at [331, 336] on div "4 Lines (Vertical)" at bounding box center [358, 337] width 142 height 18
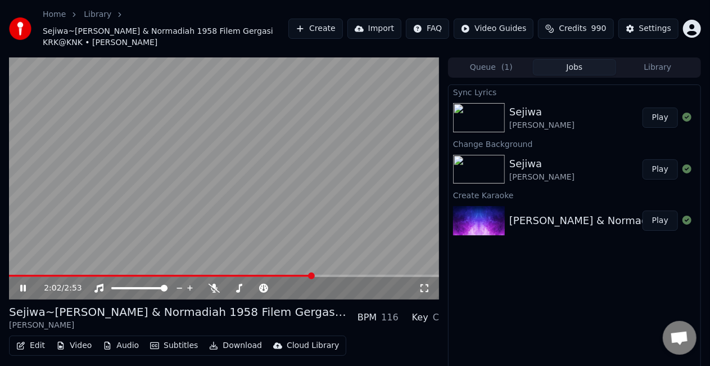
click at [235, 274] on span at bounding box center [161, 275] width 304 height 2
click at [21, 289] on icon at bounding box center [23, 288] width 6 height 7
click at [31, 342] on button "Edit" at bounding box center [31, 345] width 38 height 16
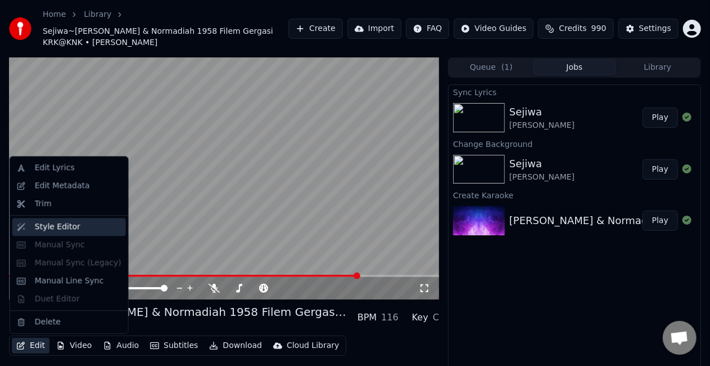
click at [54, 228] on div "Style Editor" at bounding box center [58, 226] width 46 height 11
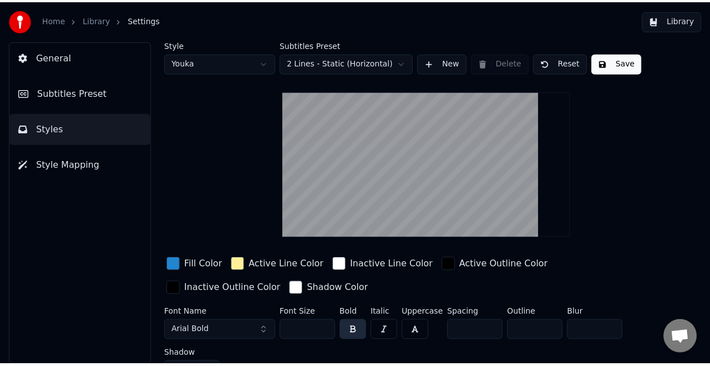
scroll to position [19, 0]
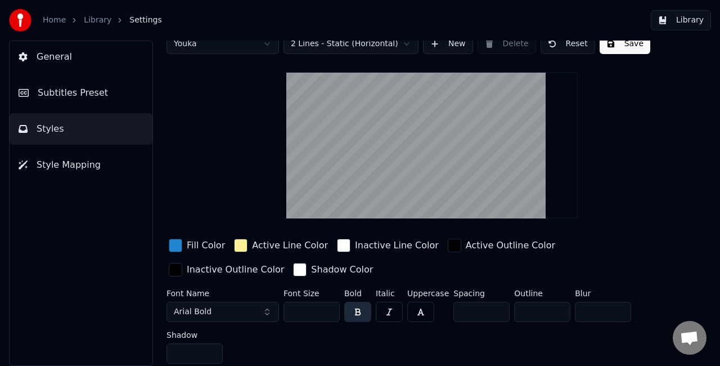
click at [328, 306] on input "**" at bounding box center [311, 311] width 56 height 20
type input "***"
click at [328, 306] on input "***" at bounding box center [311, 311] width 56 height 20
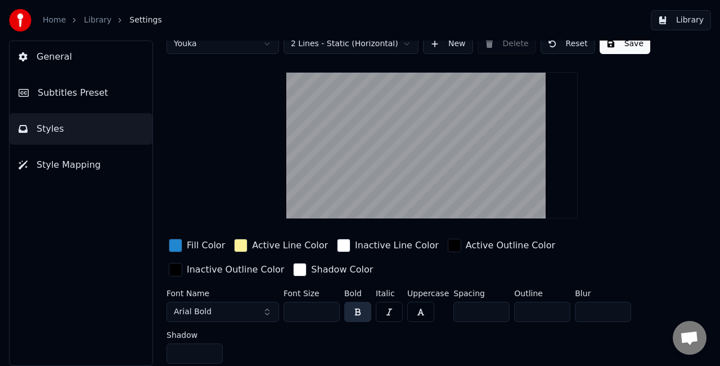
click at [612, 47] on button "Save" at bounding box center [625, 44] width 51 height 20
click at [693, 17] on button "Library" at bounding box center [681, 20] width 60 height 20
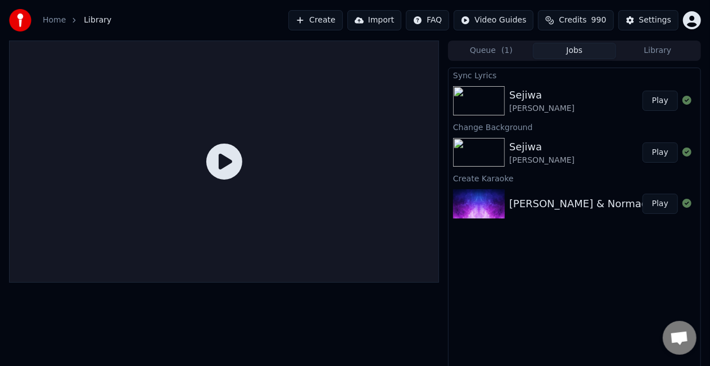
click at [594, 48] on button "Jobs" at bounding box center [574, 51] width 83 height 16
click at [664, 100] on button "Play" at bounding box center [660, 101] width 35 height 20
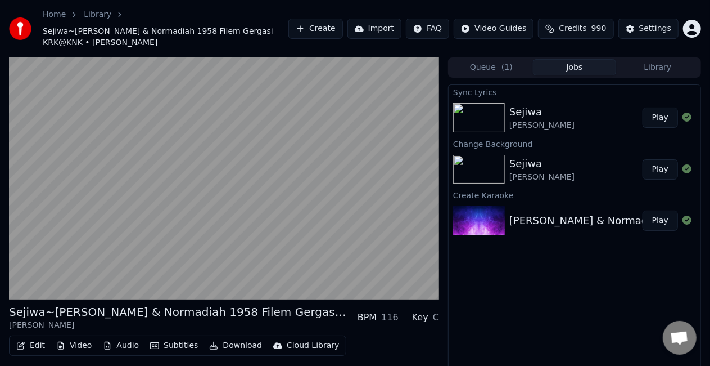
click at [229, 349] on button "Download" at bounding box center [236, 345] width 62 height 16
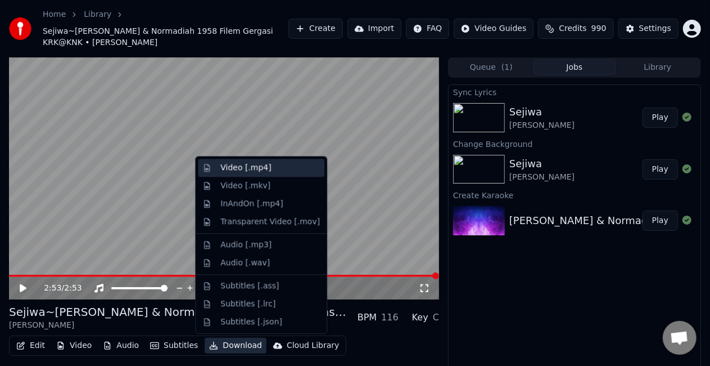
click at [249, 172] on div "Video [.mp4]" at bounding box center [245, 167] width 51 height 11
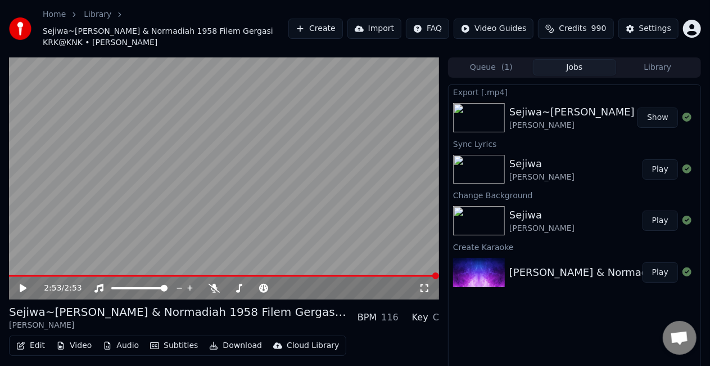
click at [659, 118] on button "Show" at bounding box center [658, 117] width 40 height 20
click at [28, 345] on button "Edit" at bounding box center [31, 345] width 38 height 16
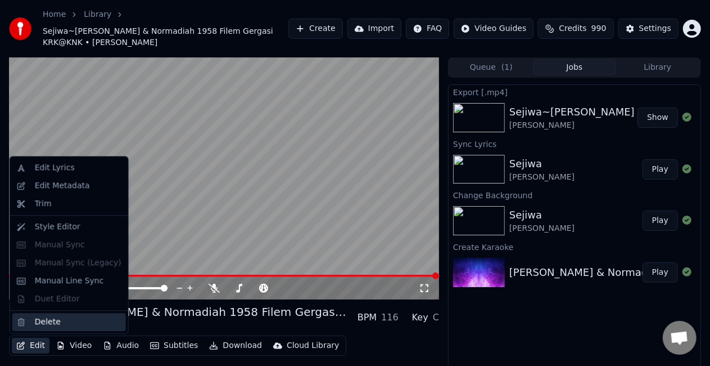
click at [44, 318] on div "Delete" at bounding box center [48, 321] width 26 height 11
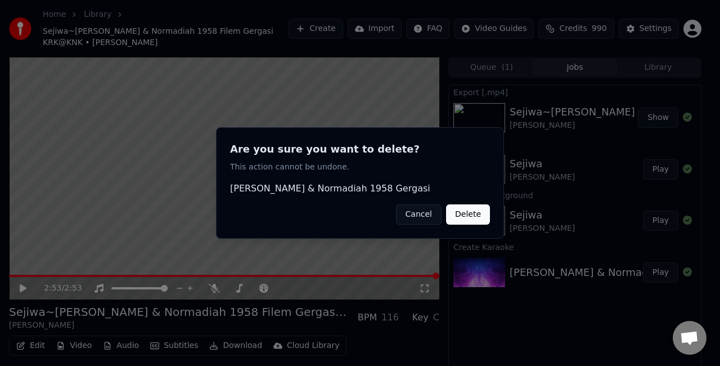
click at [465, 217] on button "Delete" at bounding box center [468, 214] width 44 height 20
